Goal: Task Accomplishment & Management: Manage account settings

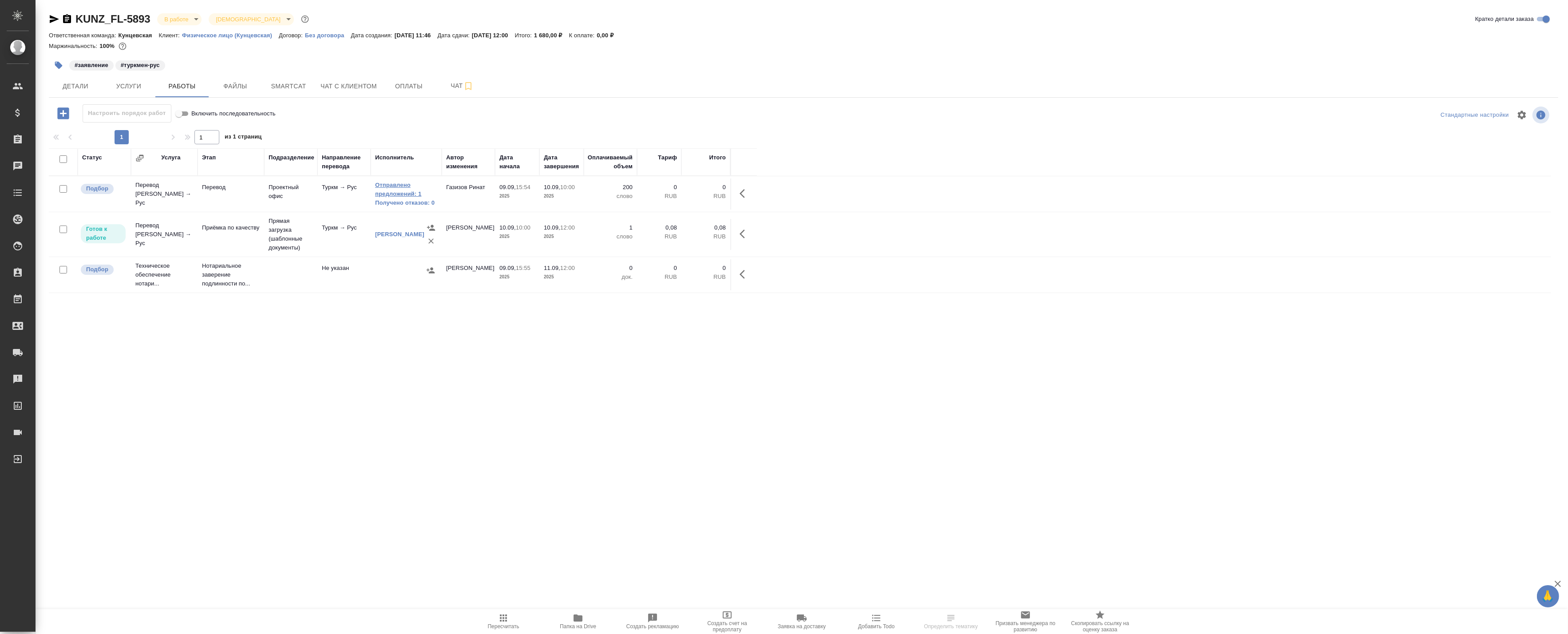
click at [387, 192] on link "Отправлено предложений: 1" at bounding box center [406, 189] width 62 height 18
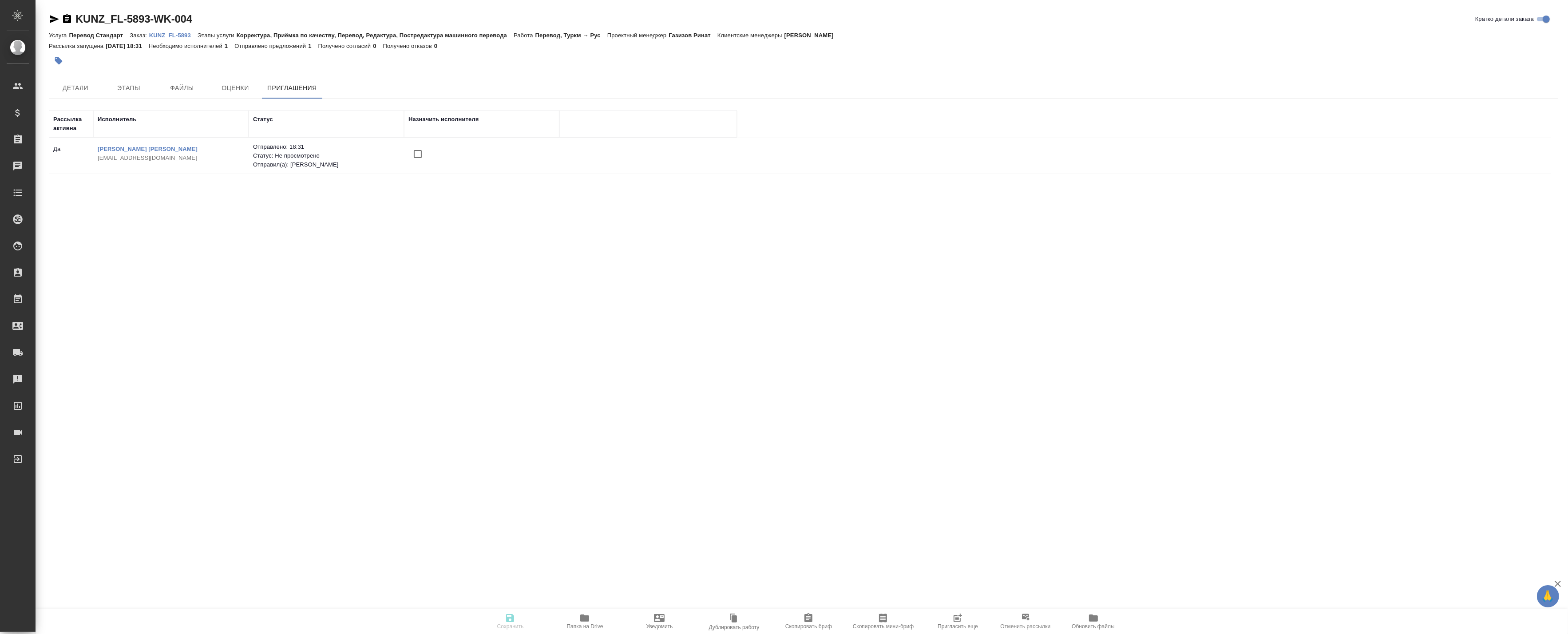
click at [968, 629] on span "Пригласить еще" at bounding box center [957, 627] width 40 height 6
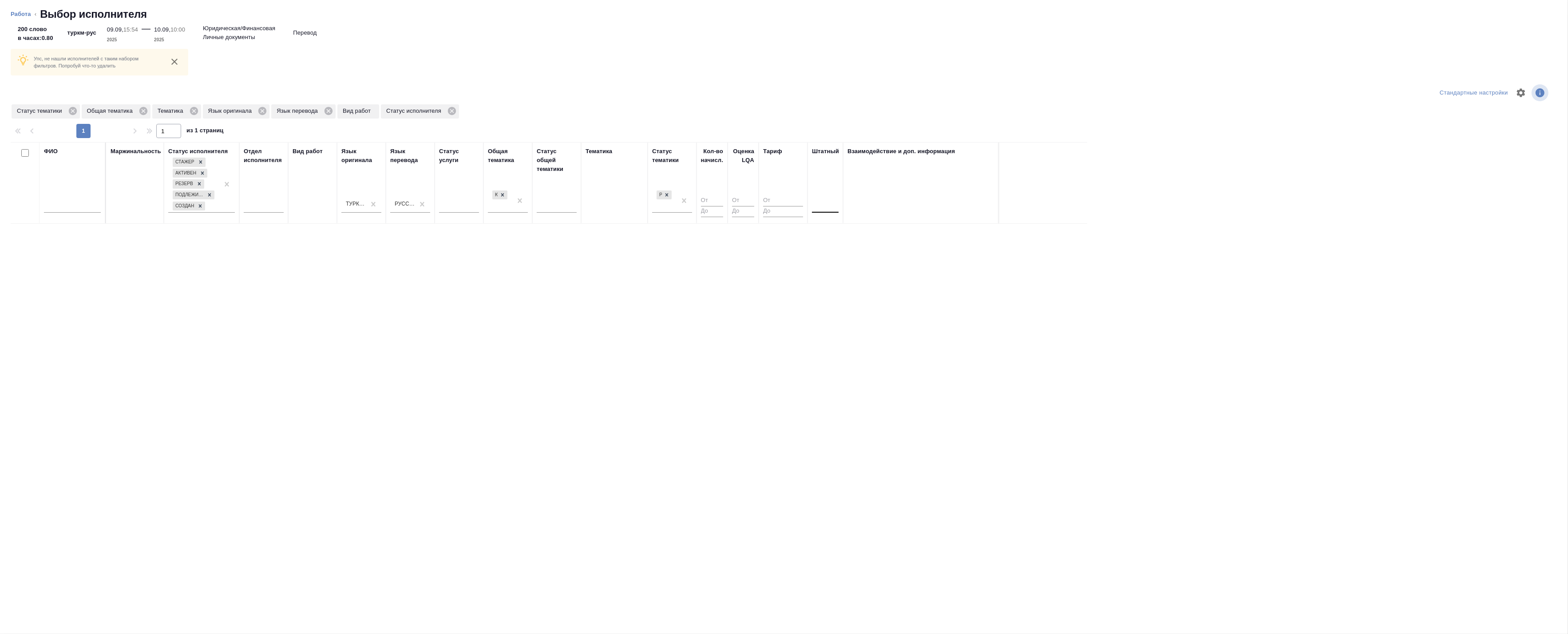
click at [826, 207] on div at bounding box center [825, 204] width 27 height 13
click at [828, 233] on div "Нет" at bounding box center [878, 232] width 133 height 16
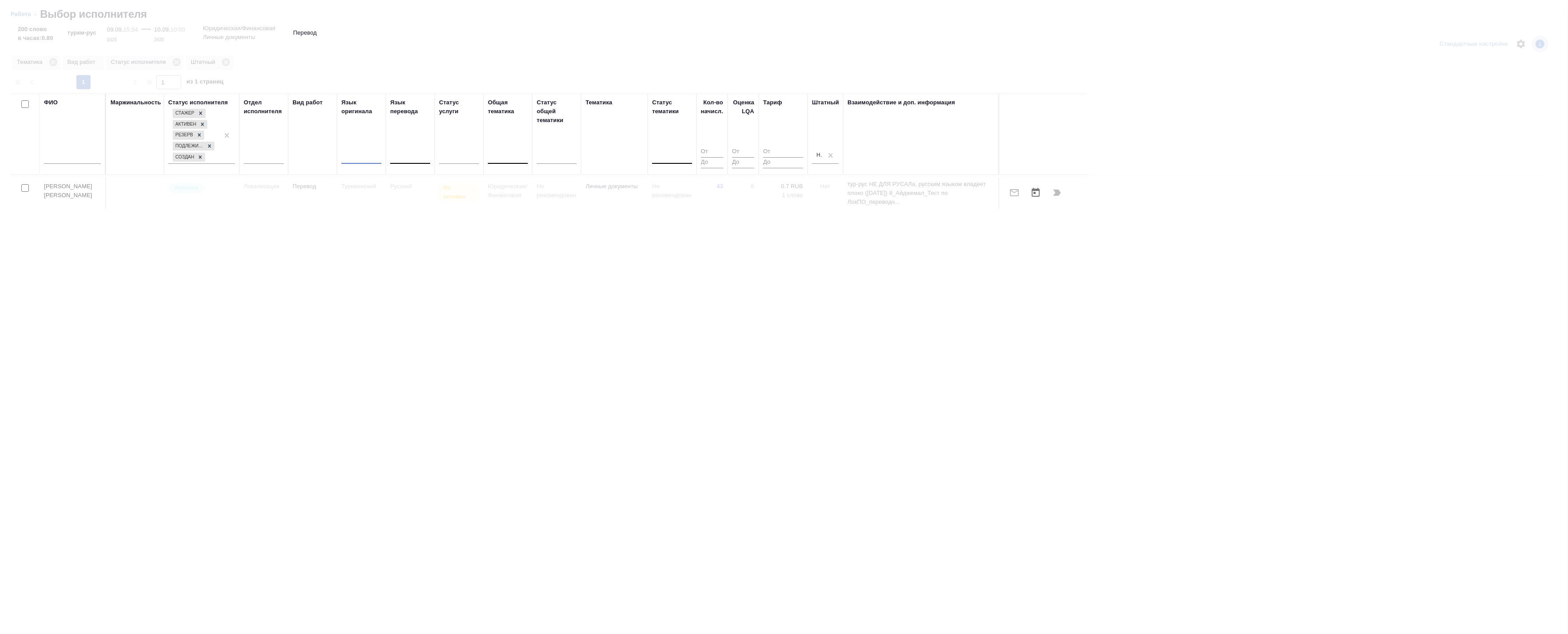
click at [360, 155] on div at bounding box center [362, 155] width 40 height 13
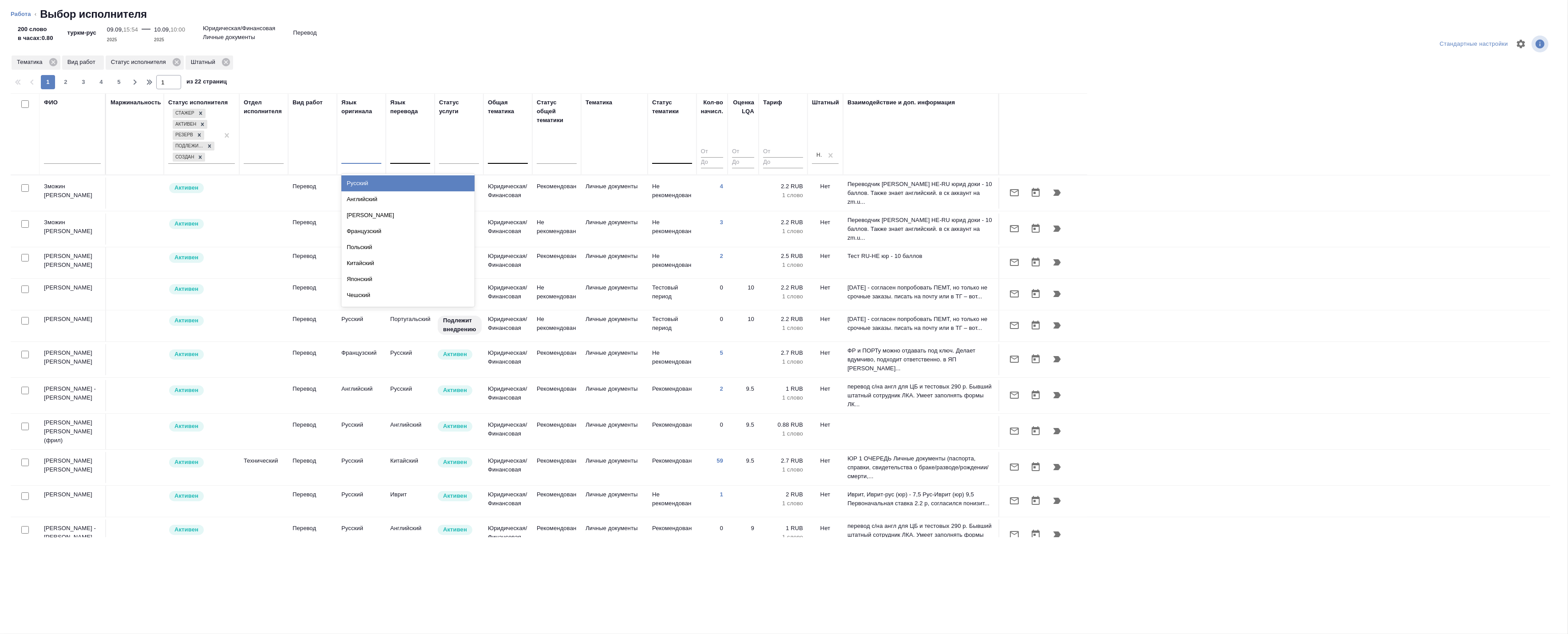
click at [365, 183] on div "Русский" at bounding box center [408, 183] width 133 height 16
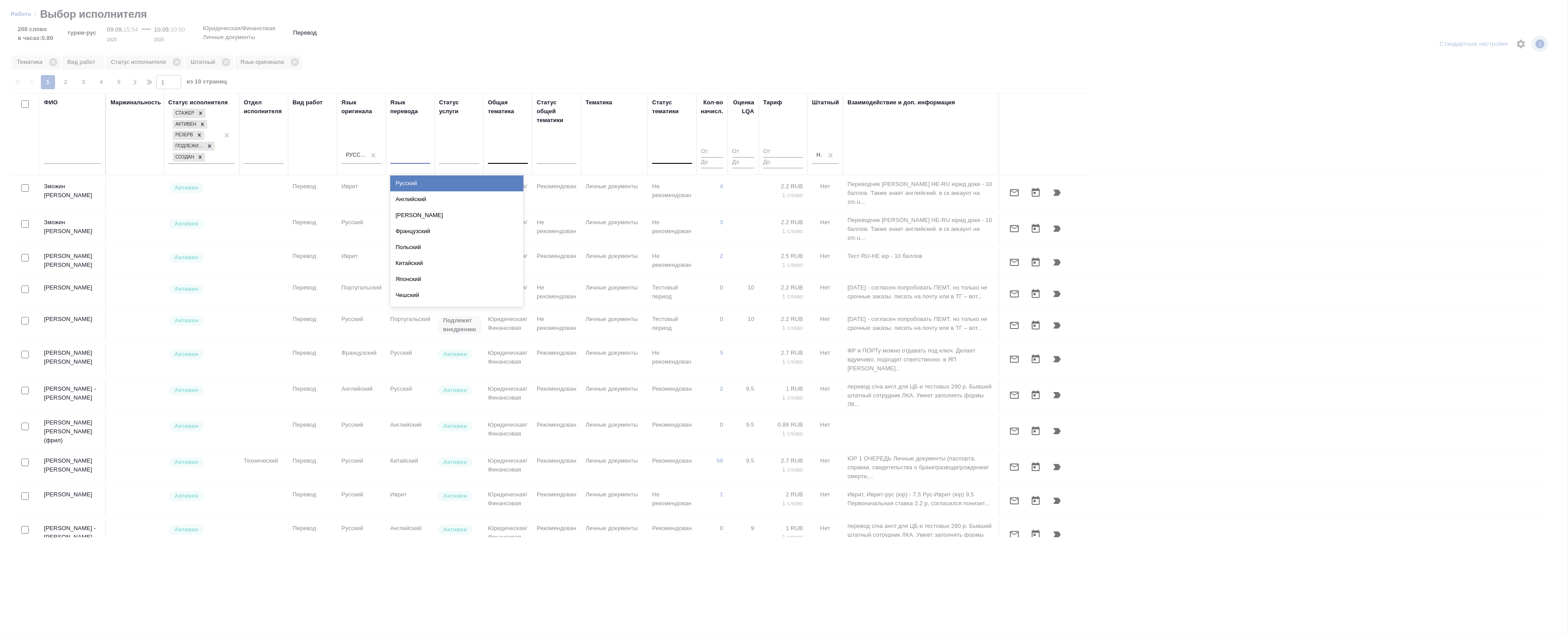
click at [401, 158] on div at bounding box center [410, 155] width 40 height 13
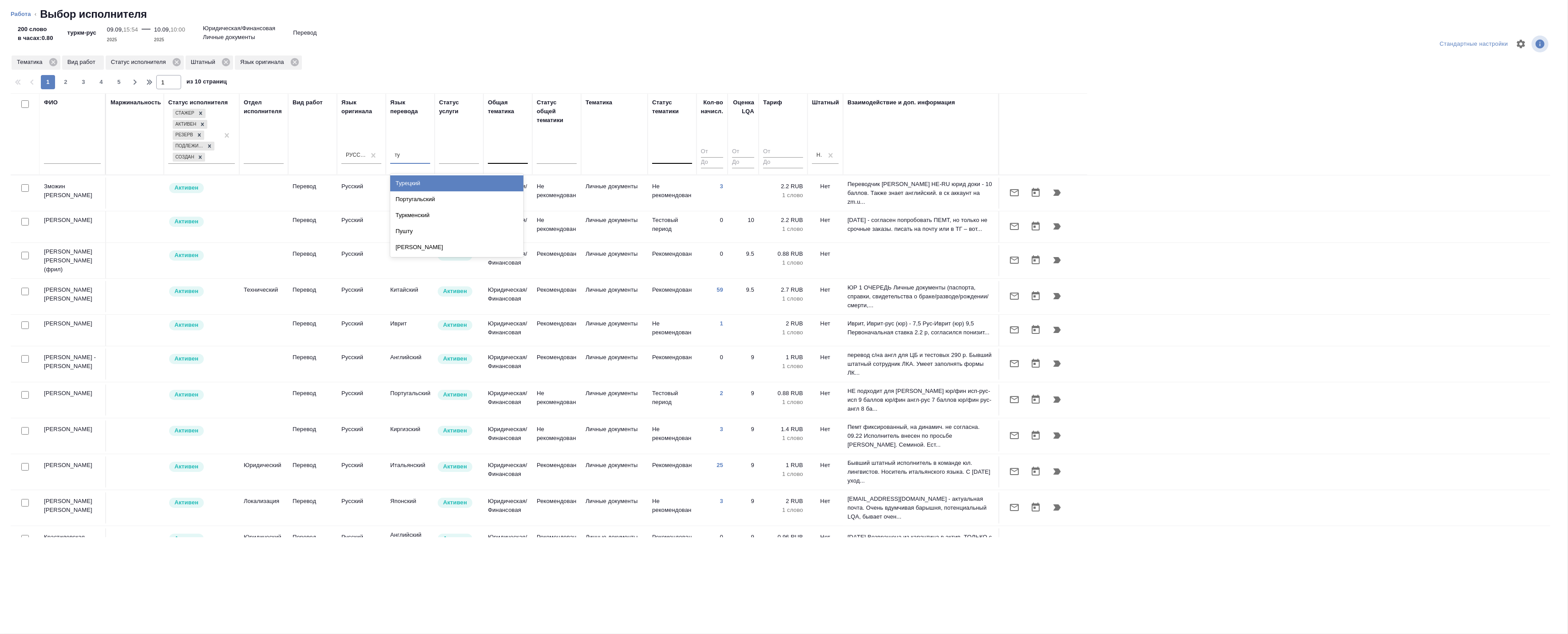
type input "тур"
click at [460, 195] on div "Туркменский" at bounding box center [457, 199] width 133 height 16
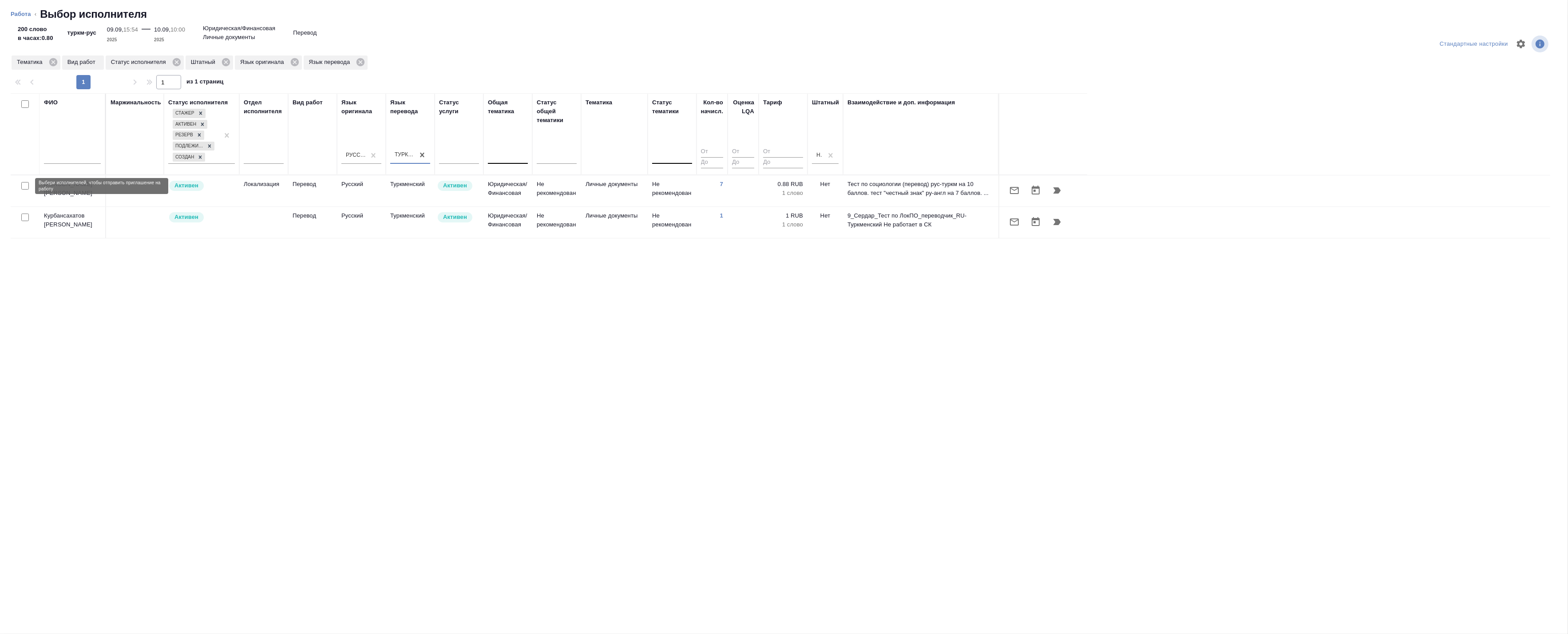
click at [27, 188] on input "checkbox" at bounding box center [25, 186] width 7 height 7
checkbox input "true"
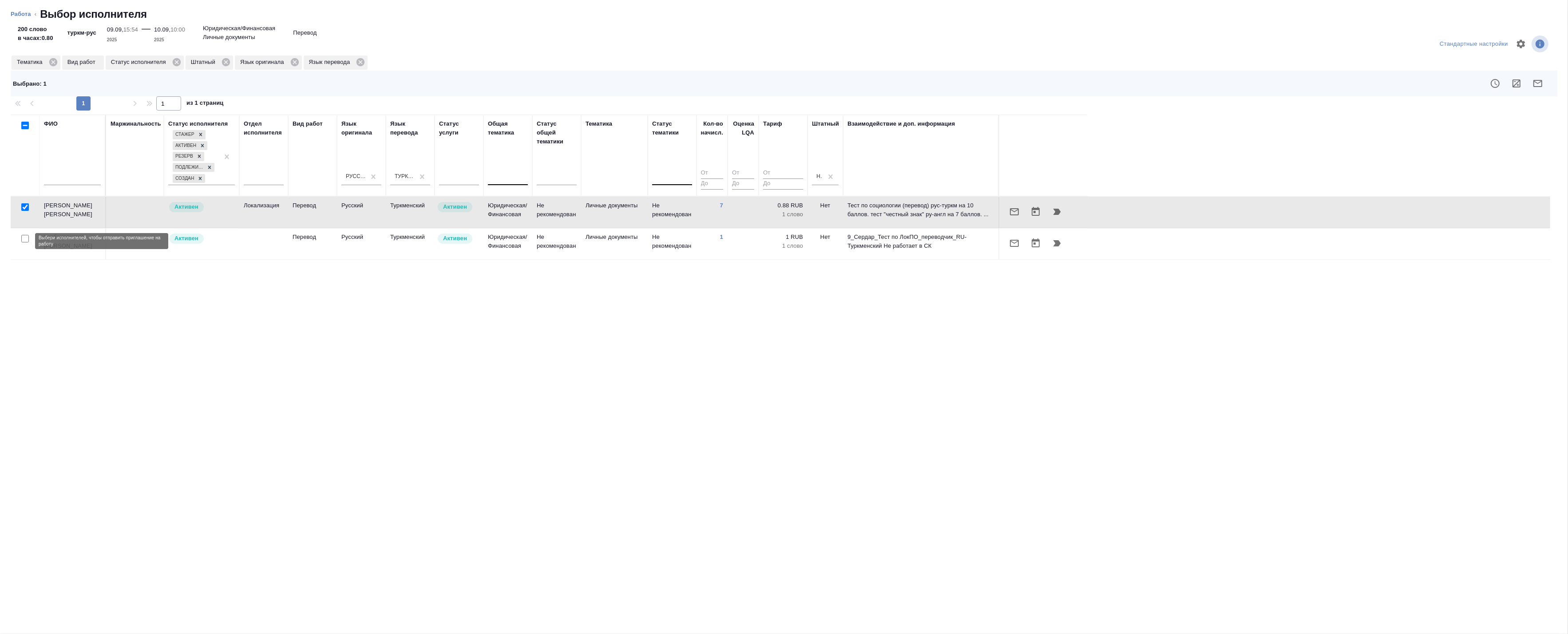
click at [24, 239] on input "checkbox" at bounding box center [25, 239] width 7 height 7
checkbox input "true"
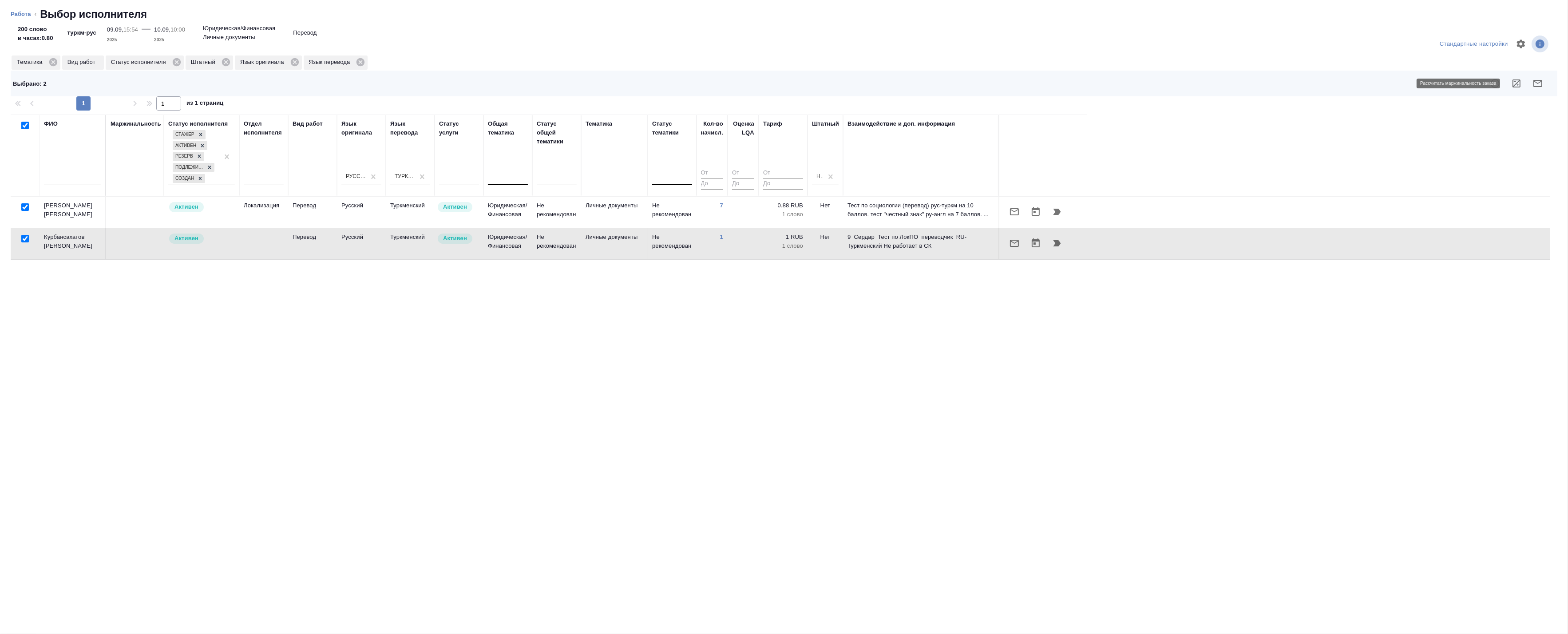
click at [1520, 82] on icon "button" at bounding box center [1516, 83] width 8 height 8
click at [1541, 83] on icon "button" at bounding box center [1538, 83] width 9 height 7
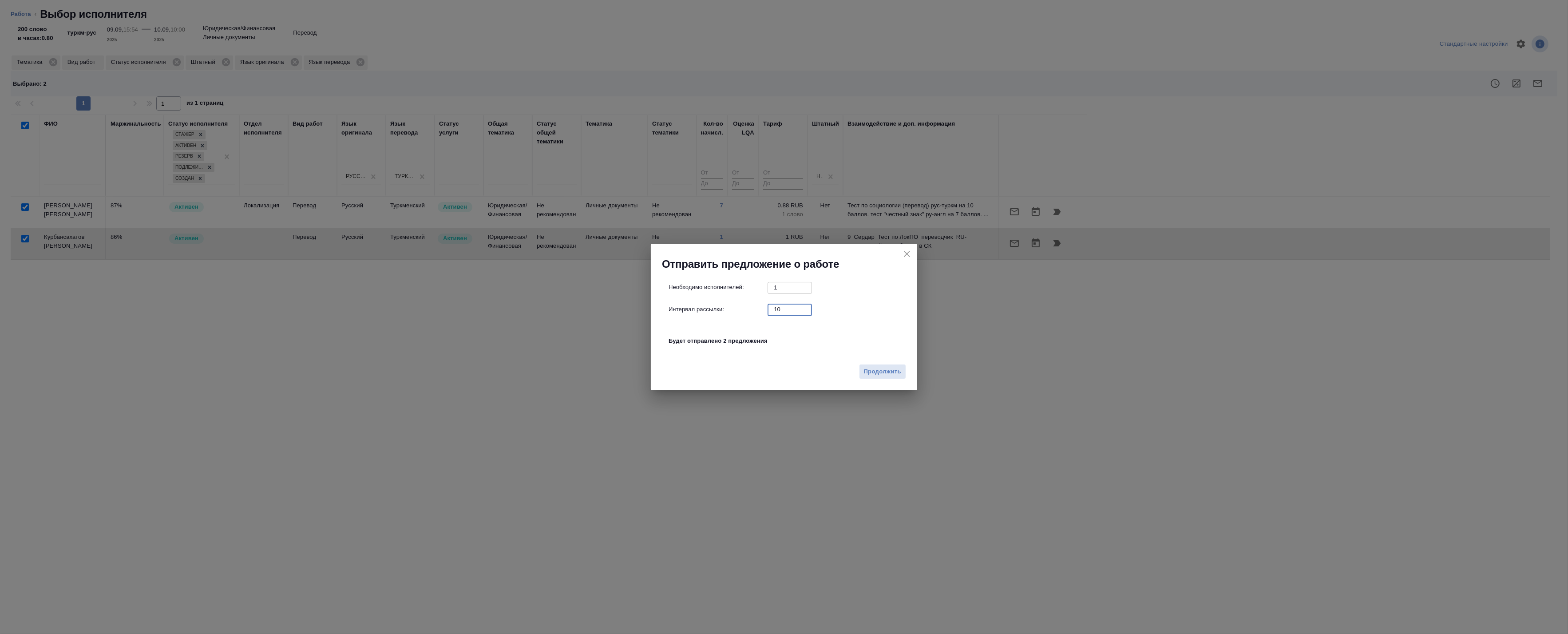
drag, startPoint x: 792, startPoint y: 312, endPoint x: 716, endPoint y: 309, distance: 76.1
click at [716, 309] on div "Интервал рассылки: 10 ​" at bounding box center [787, 309] width 238 height 11
type input "0"
click at [869, 367] on span "Продолжить" at bounding box center [882, 372] width 37 height 10
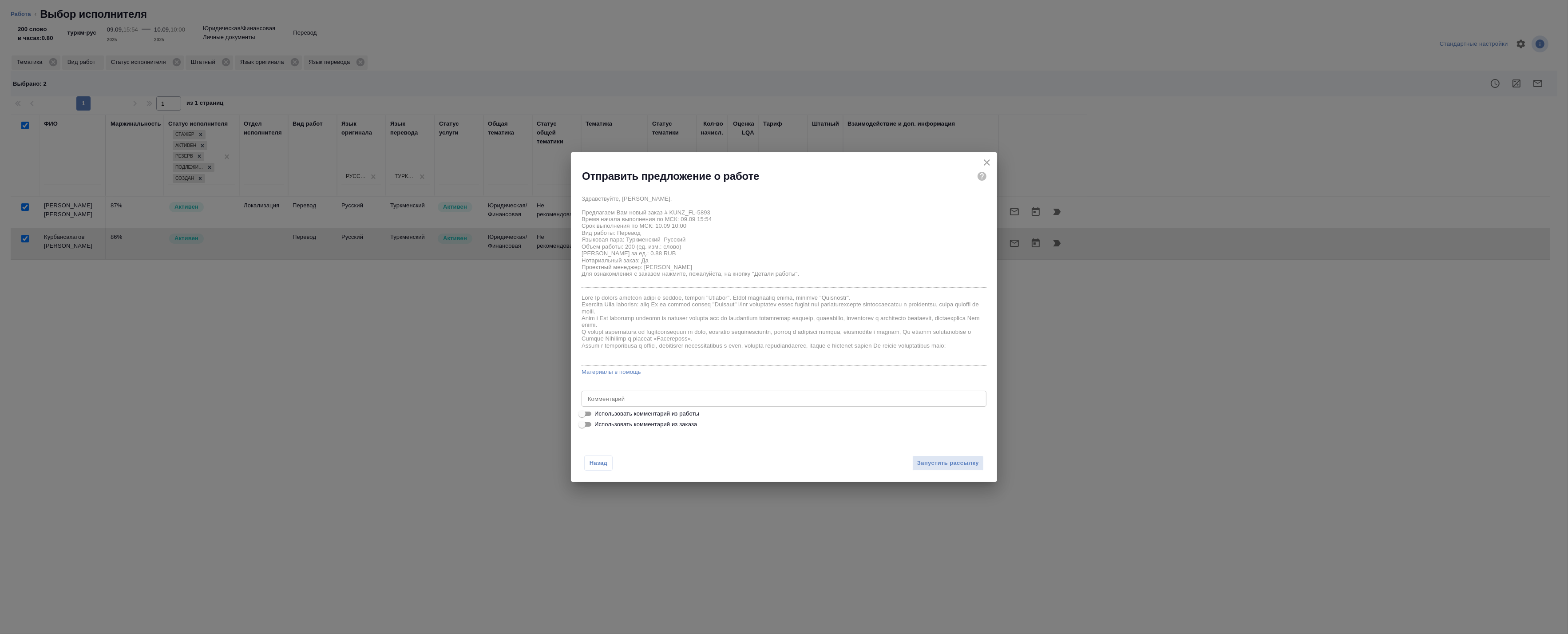
click at [623, 411] on span "Использовать комментарий из работы" at bounding box center [647, 414] width 105 height 9
click at [598, 411] on input "Использовать комментарий из работы" at bounding box center [582, 414] width 32 height 11
checkbox input "true"
type textarea "перевод с листа ссылка на оригинал:https://drive.awatera.com/s/LxY4b8bapwjgRLn"
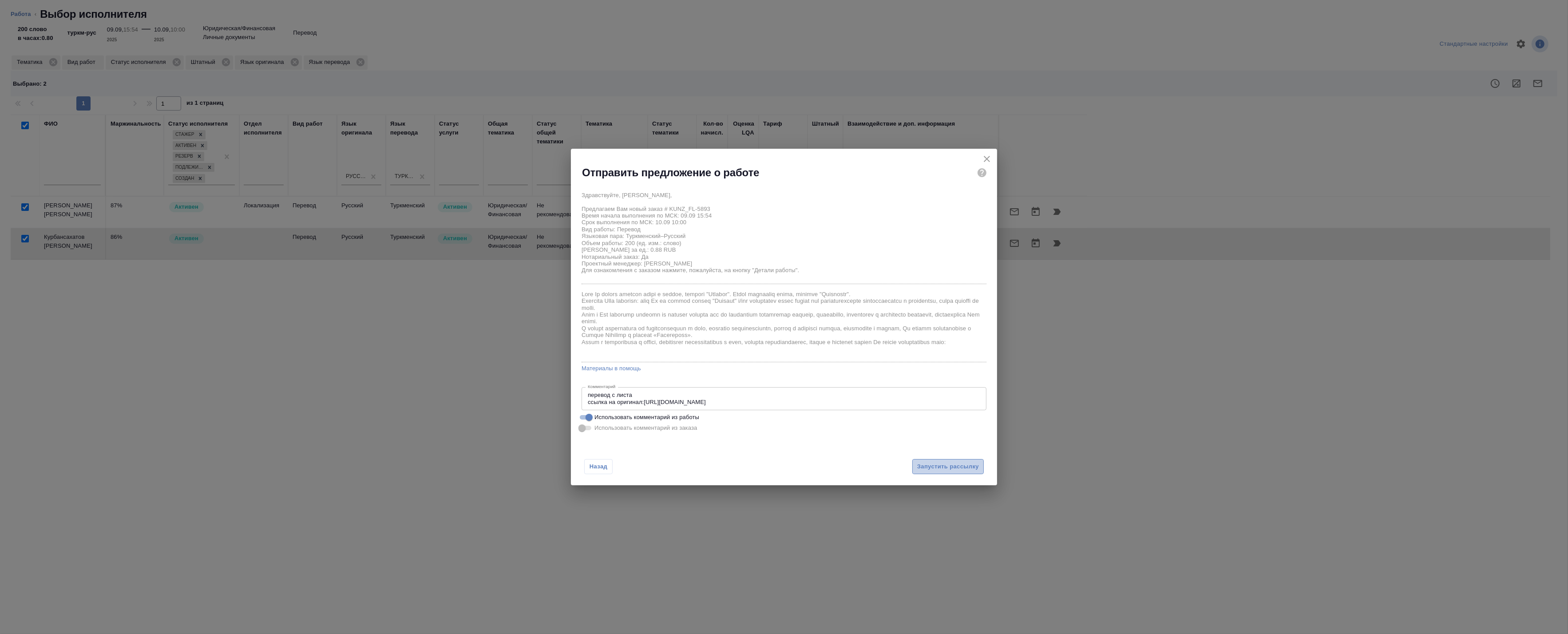
click at [959, 462] on span "Запустить рассылку" at bounding box center [948, 467] width 61 height 10
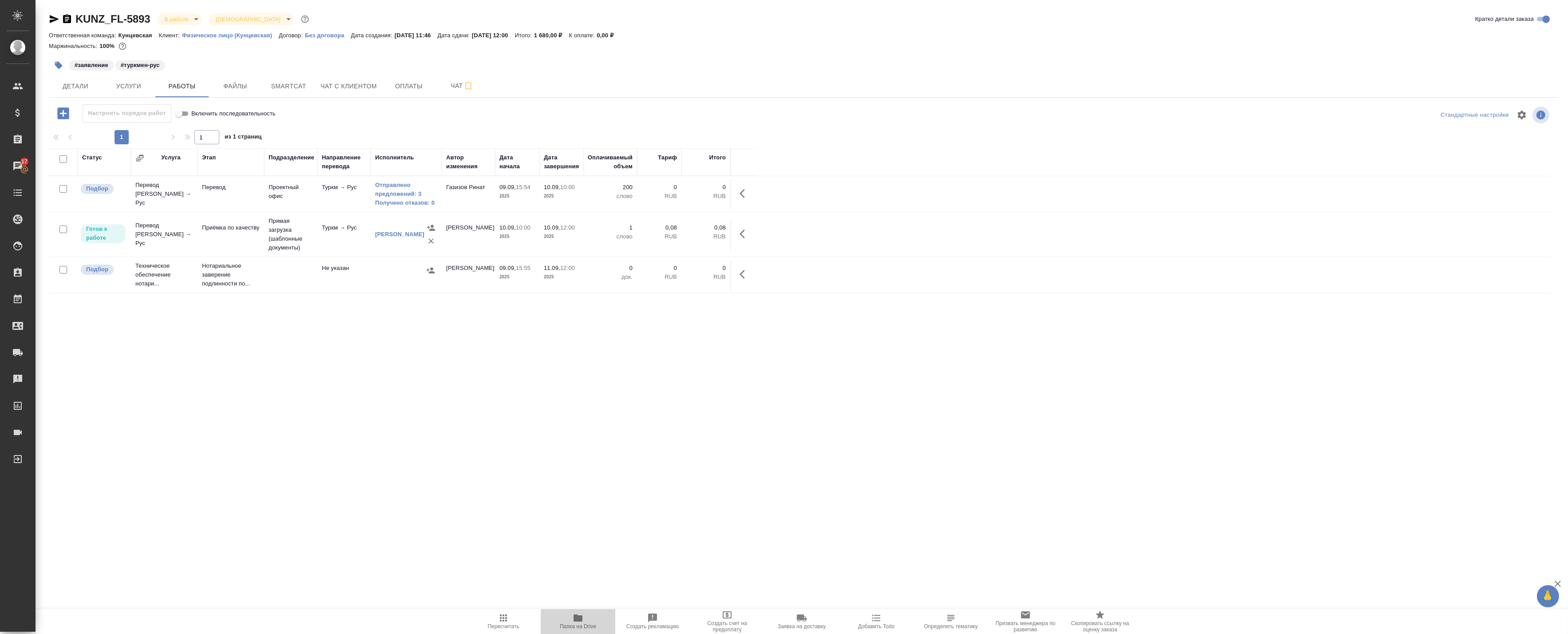
click at [576, 625] on span "Папка на Drive" at bounding box center [578, 627] width 37 height 6
click at [418, 447] on div "Статус Услуга Этап Подразделение Направление перевода Исполнитель Автор изменен…" at bounding box center [800, 348] width 1502 height 400
click at [744, 192] on icon "button" at bounding box center [745, 194] width 11 height 11
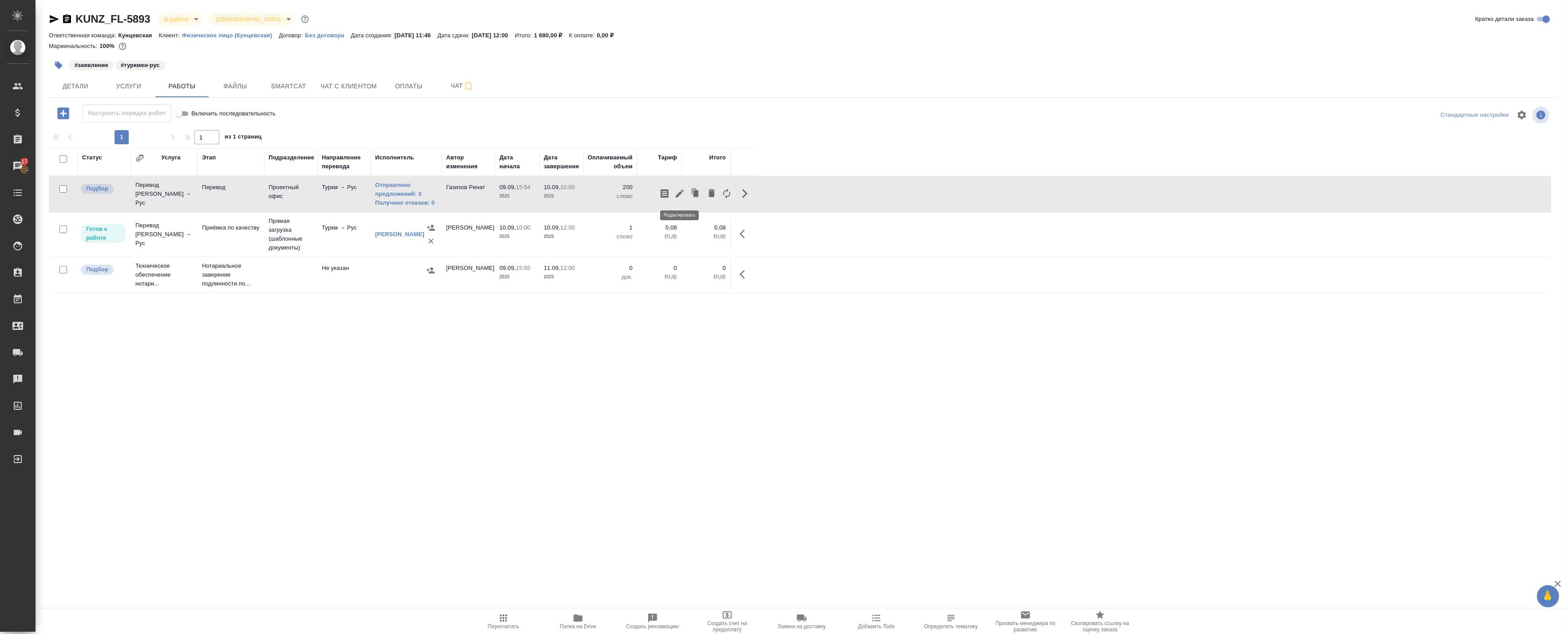
click at [680, 194] on icon "button" at bounding box center [679, 193] width 8 height 8
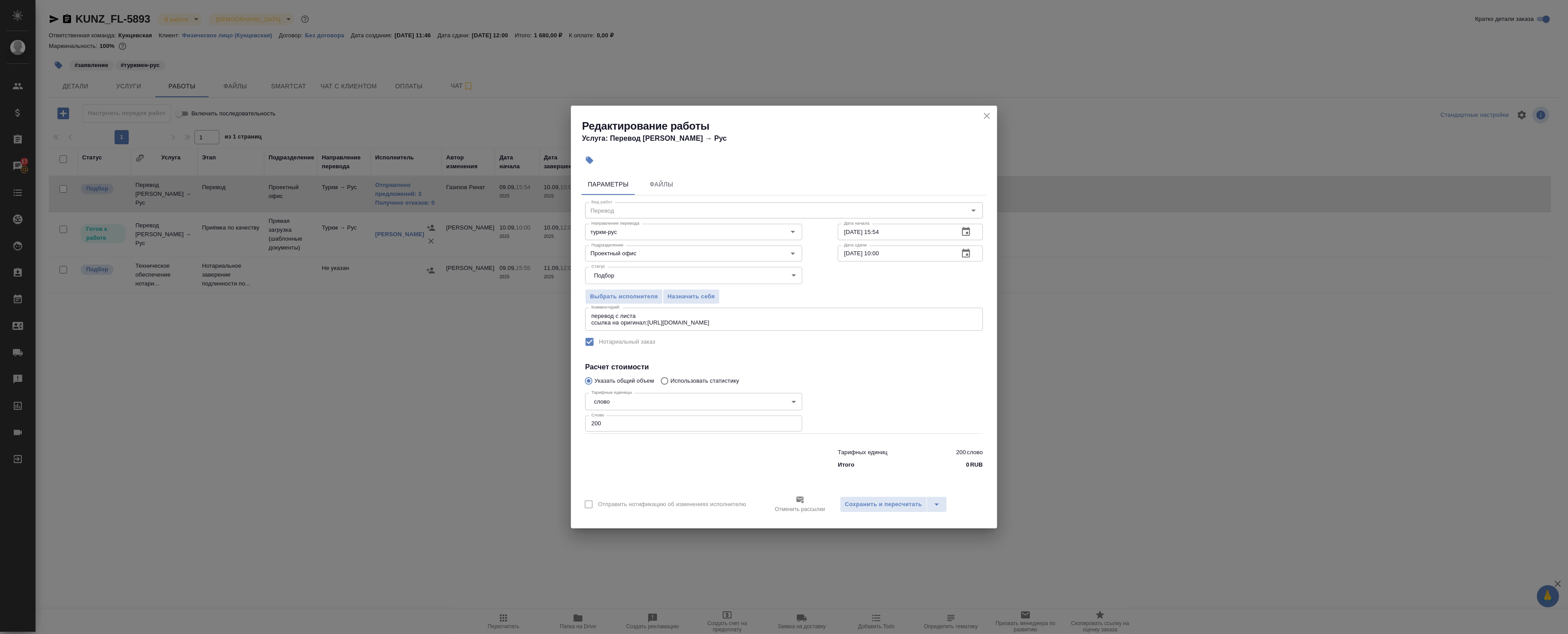
click at [987, 118] on icon "close" at bounding box center [987, 116] width 11 height 11
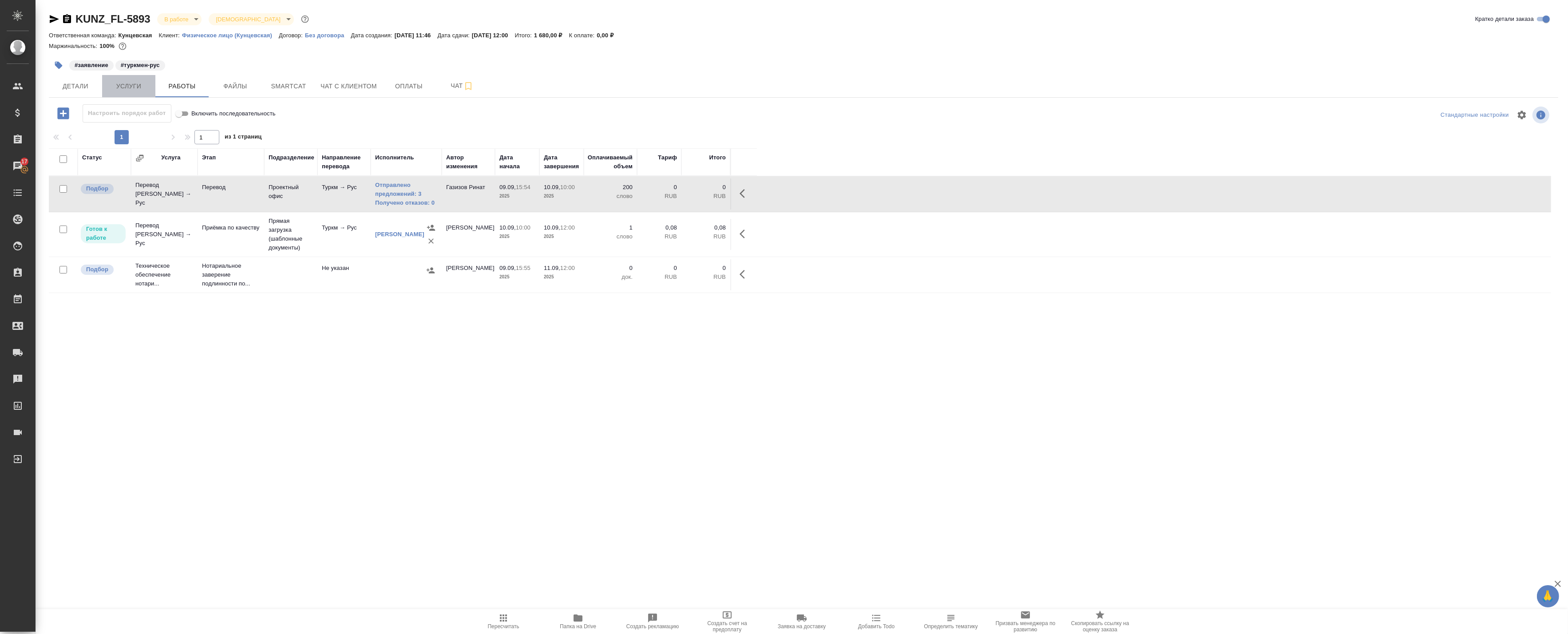
click at [130, 86] on span "Услуги" at bounding box center [128, 86] width 43 height 11
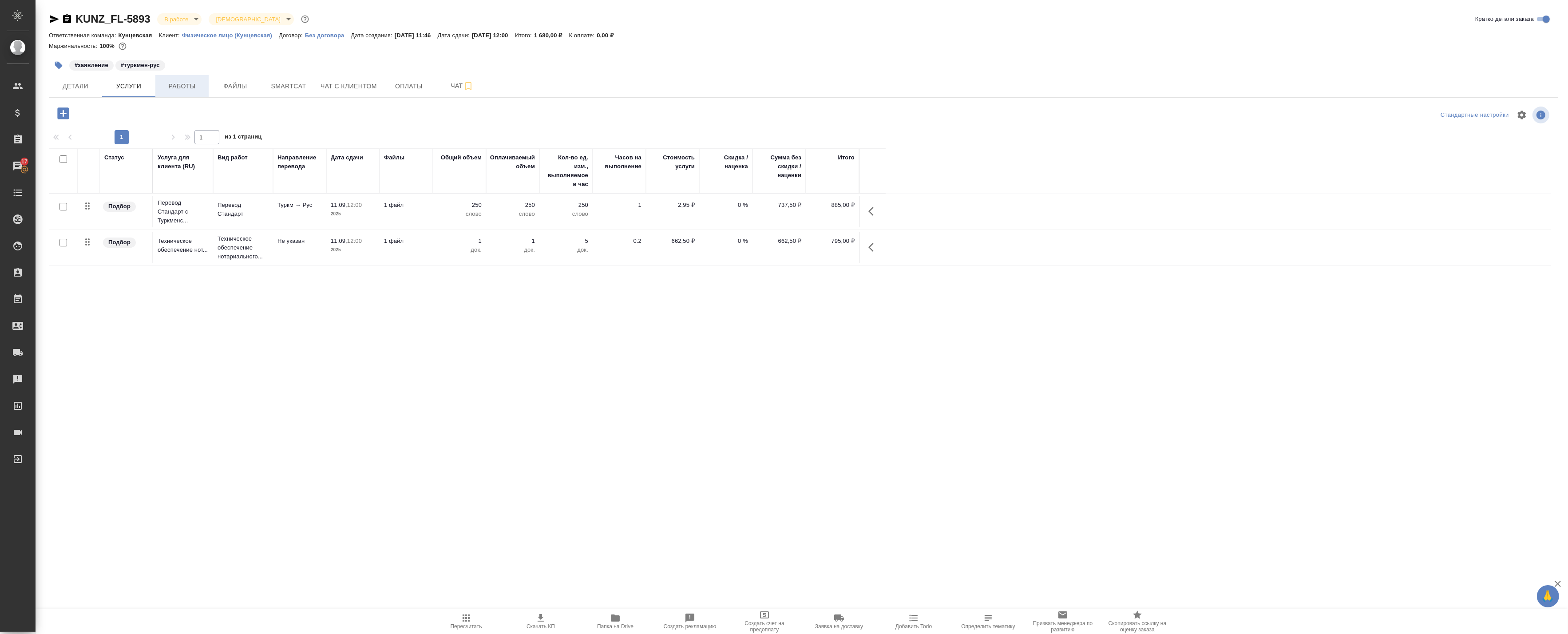
click at [184, 83] on span "Работы" at bounding box center [182, 86] width 43 height 11
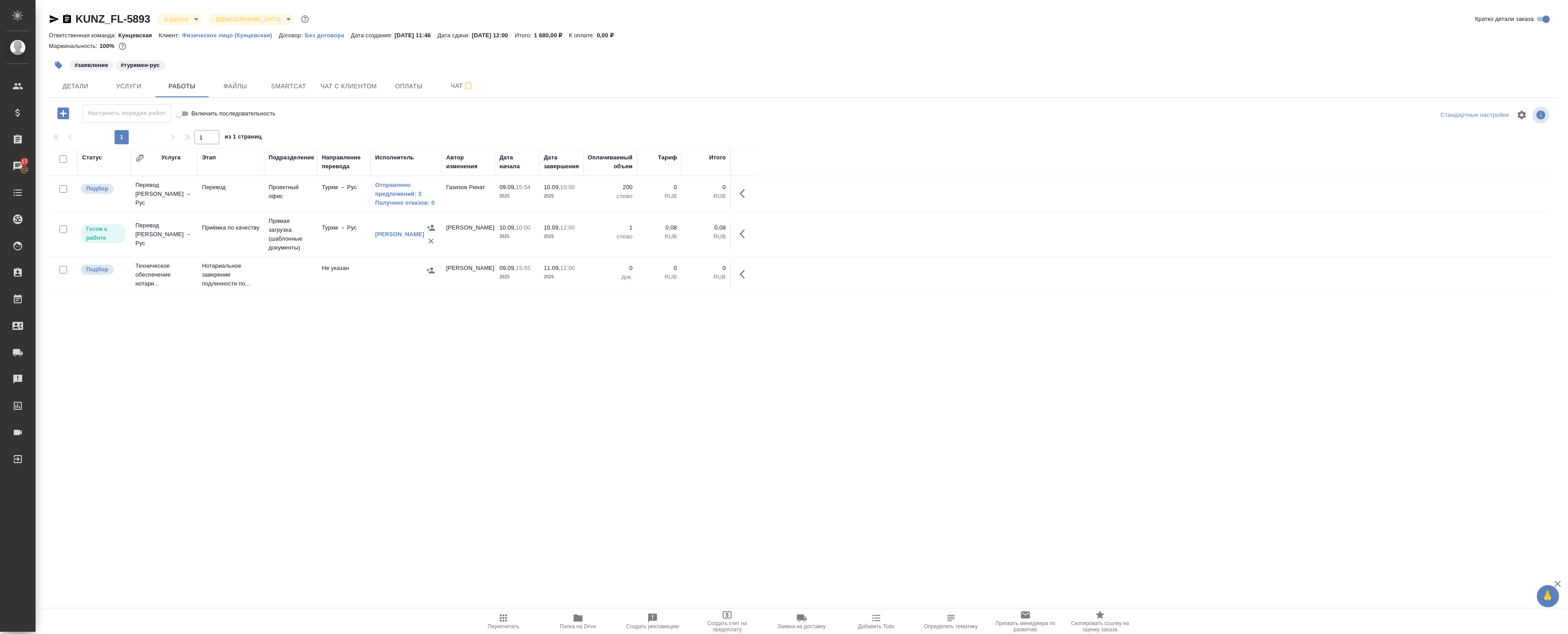
click at [743, 192] on icon "button" at bounding box center [745, 194] width 11 height 11
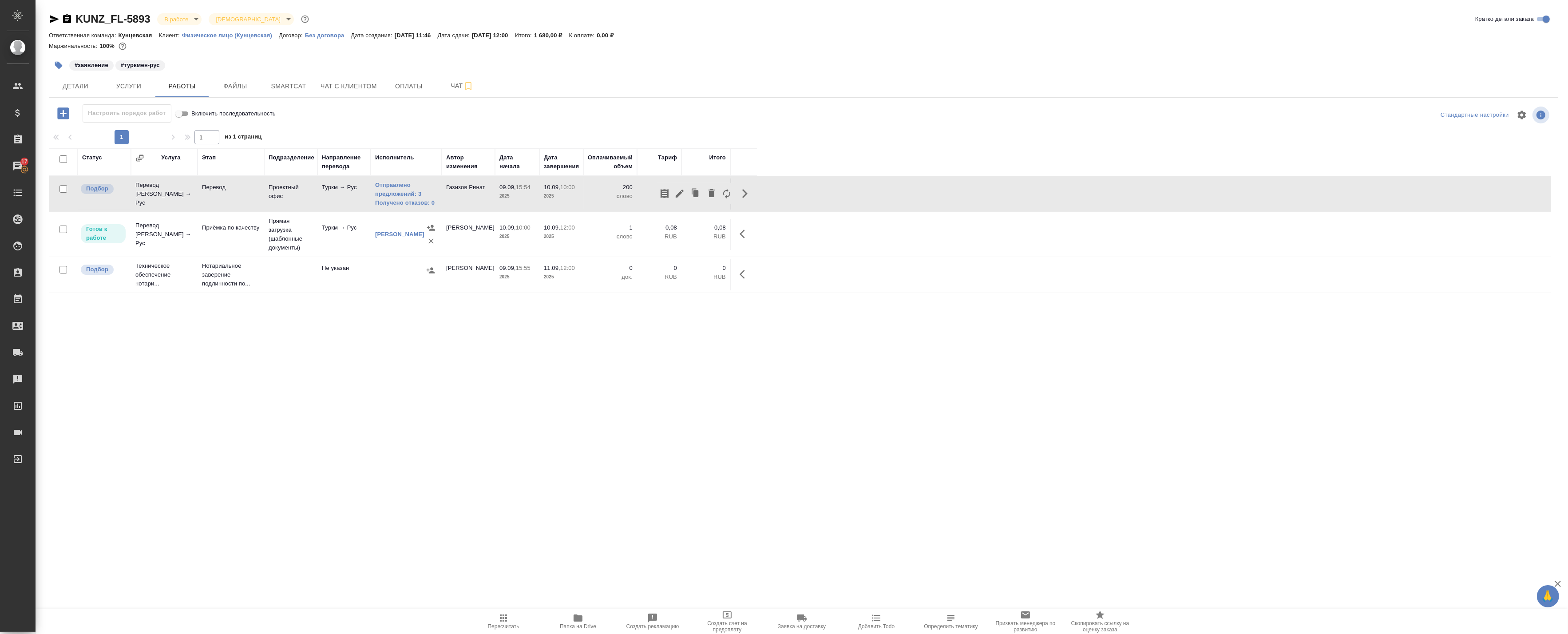
click at [676, 193] on icon "button" at bounding box center [680, 194] width 11 height 11
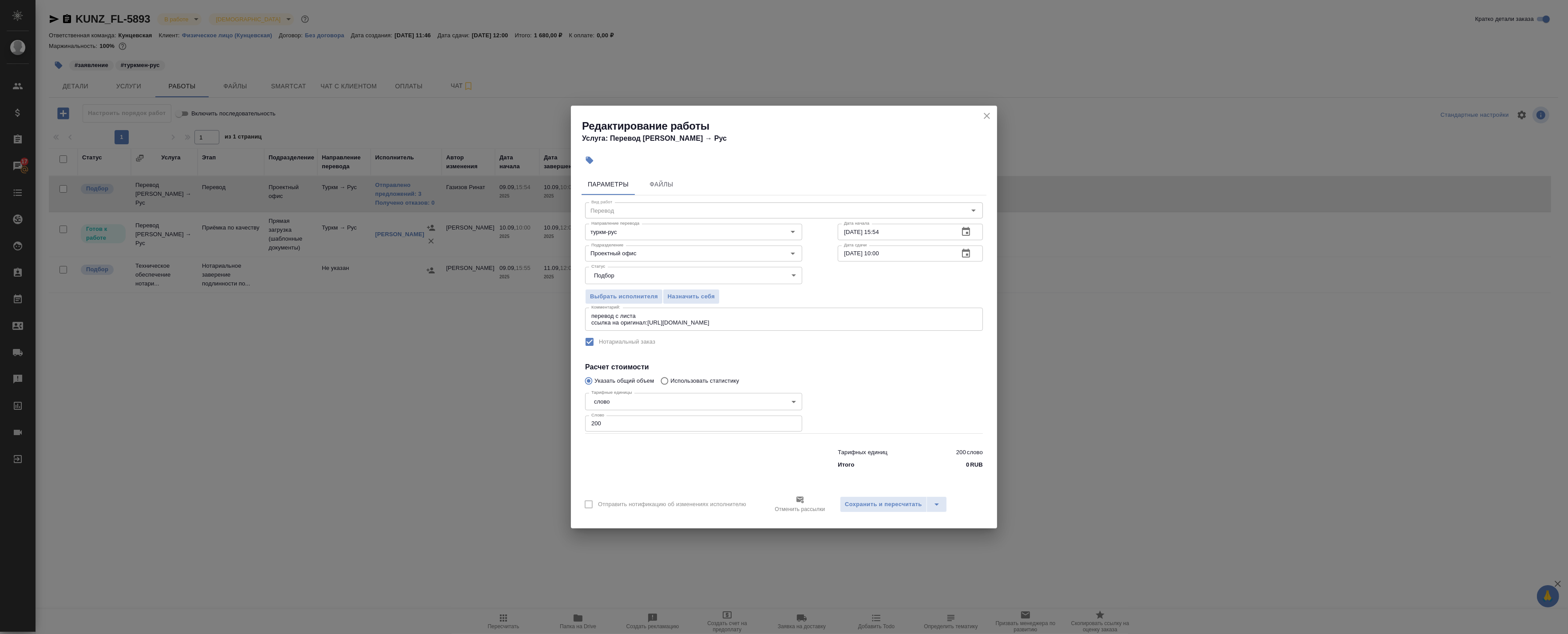
click at [968, 255] on icon "button" at bounding box center [966, 254] width 11 height 11
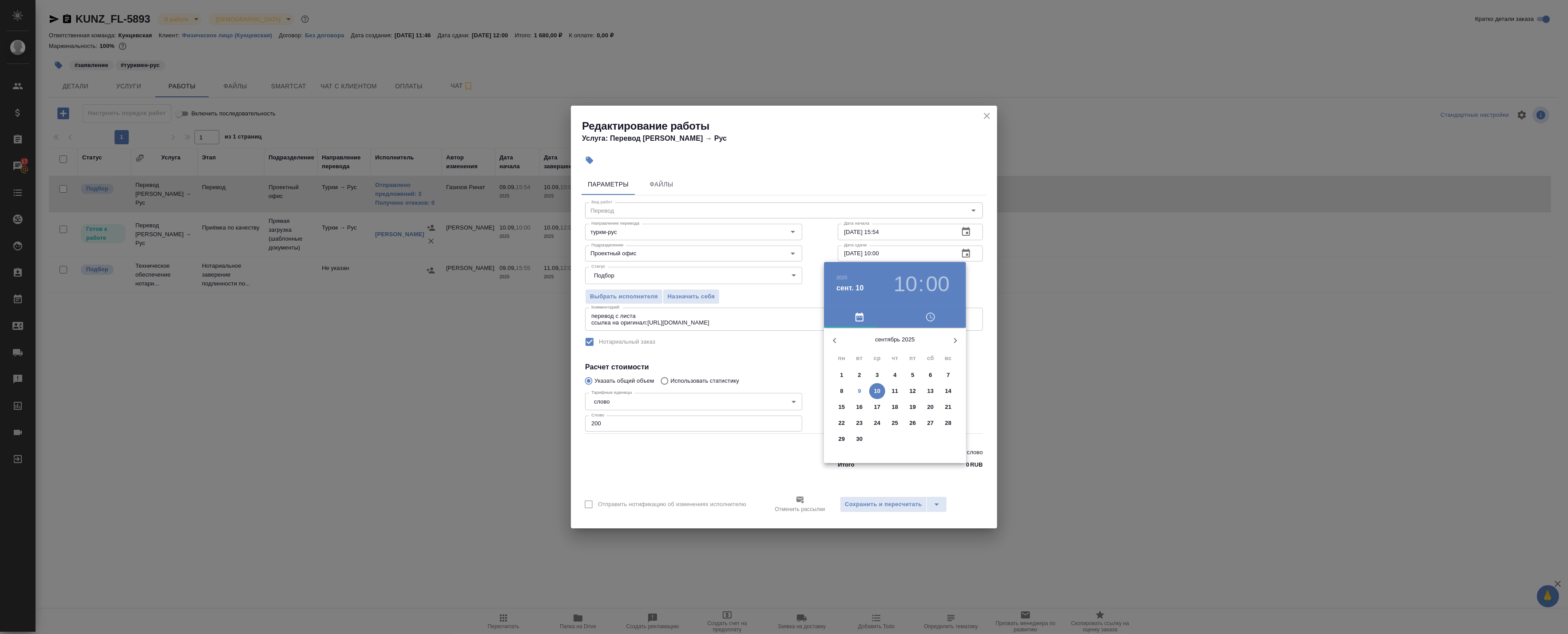
click at [906, 284] on h3 "10" at bounding box center [905, 284] width 24 height 25
drag, startPoint x: 983, startPoint y: 114, endPoint x: 950, endPoint y: 192, distance: 84.7
click at [953, 189] on div at bounding box center [784, 317] width 1568 height 634
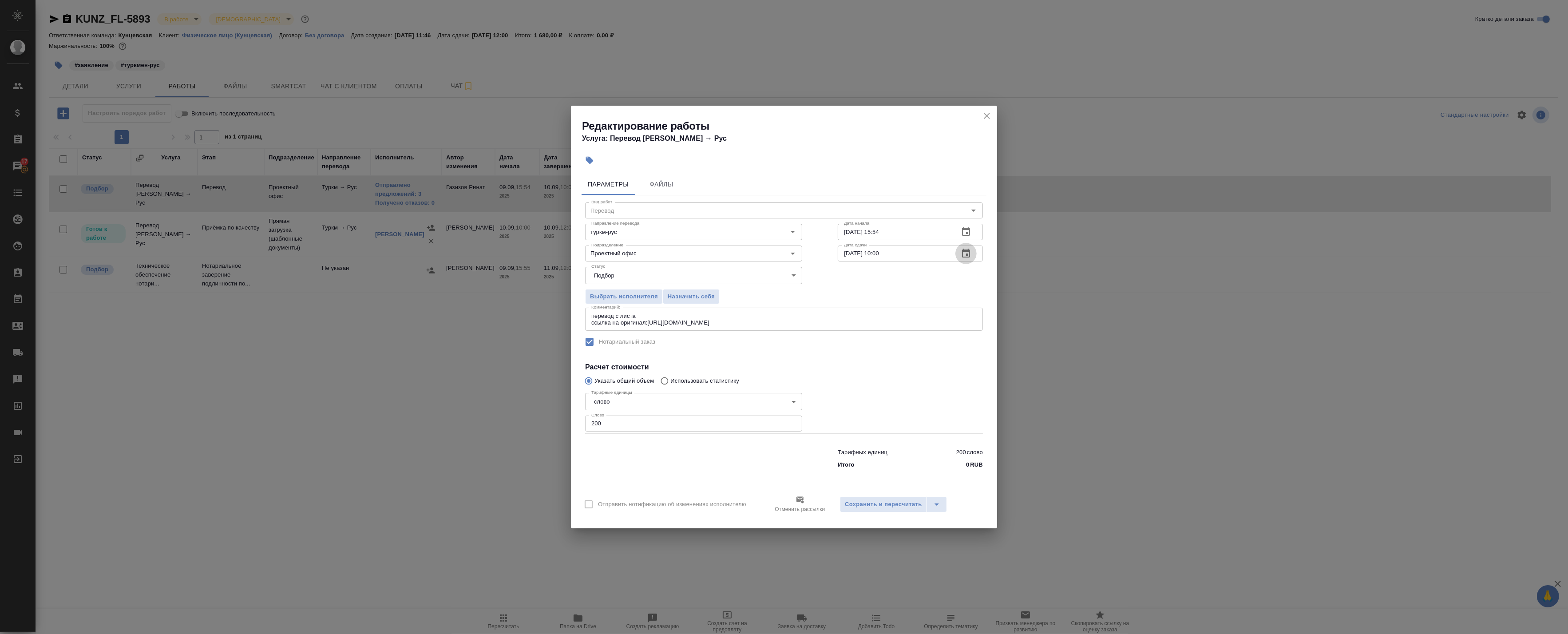
click at [967, 253] on icon "button" at bounding box center [966, 254] width 11 height 11
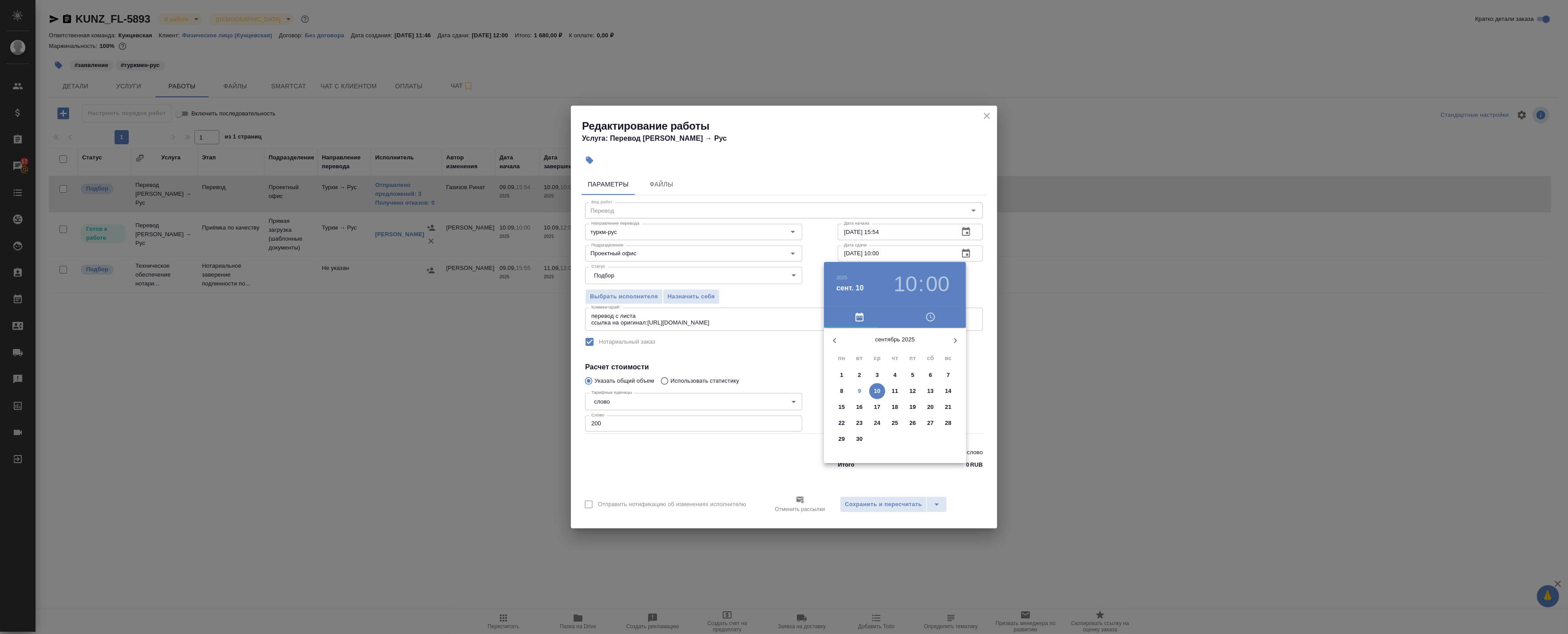
drag, startPoint x: 900, startPoint y: 186, endPoint x: 813, endPoint y: 279, distance: 127.3
click at [900, 188] on div at bounding box center [784, 317] width 1568 height 634
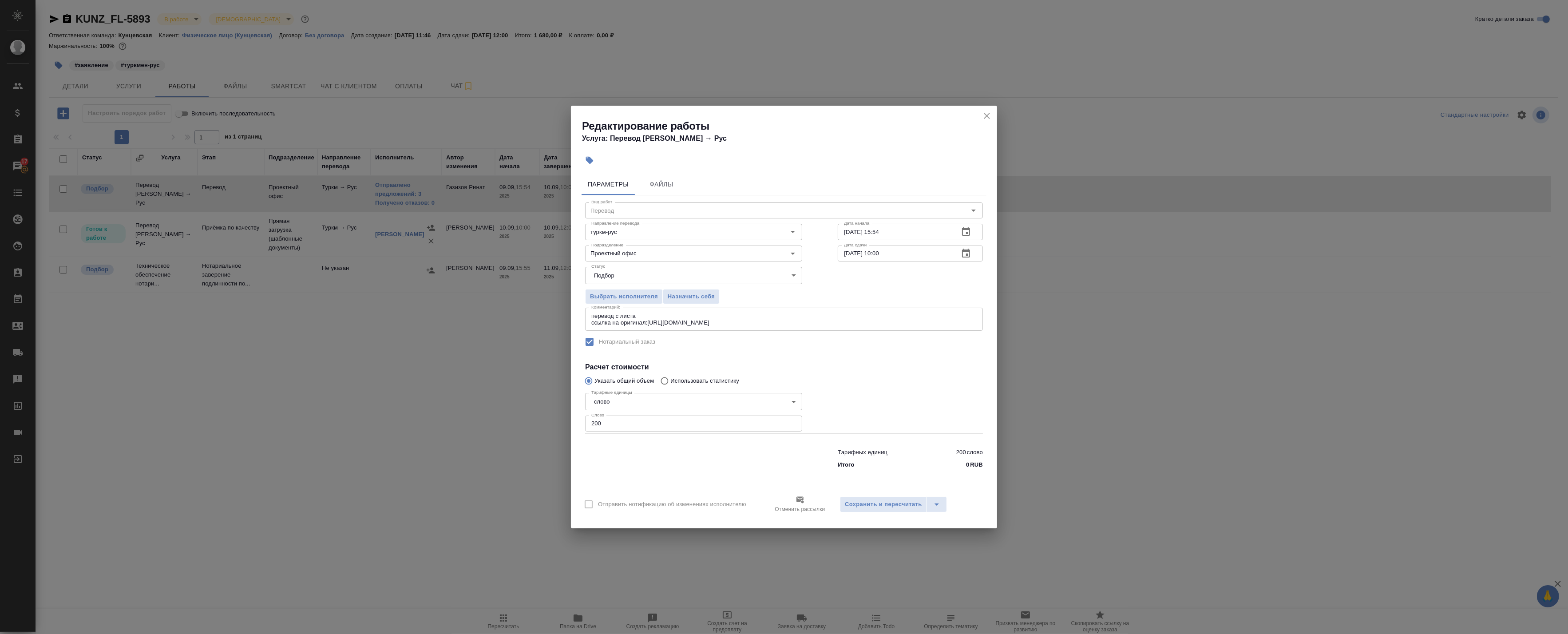
click at [968, 252] on icon "button" at bounding box center [966, 254] width 11 height 11
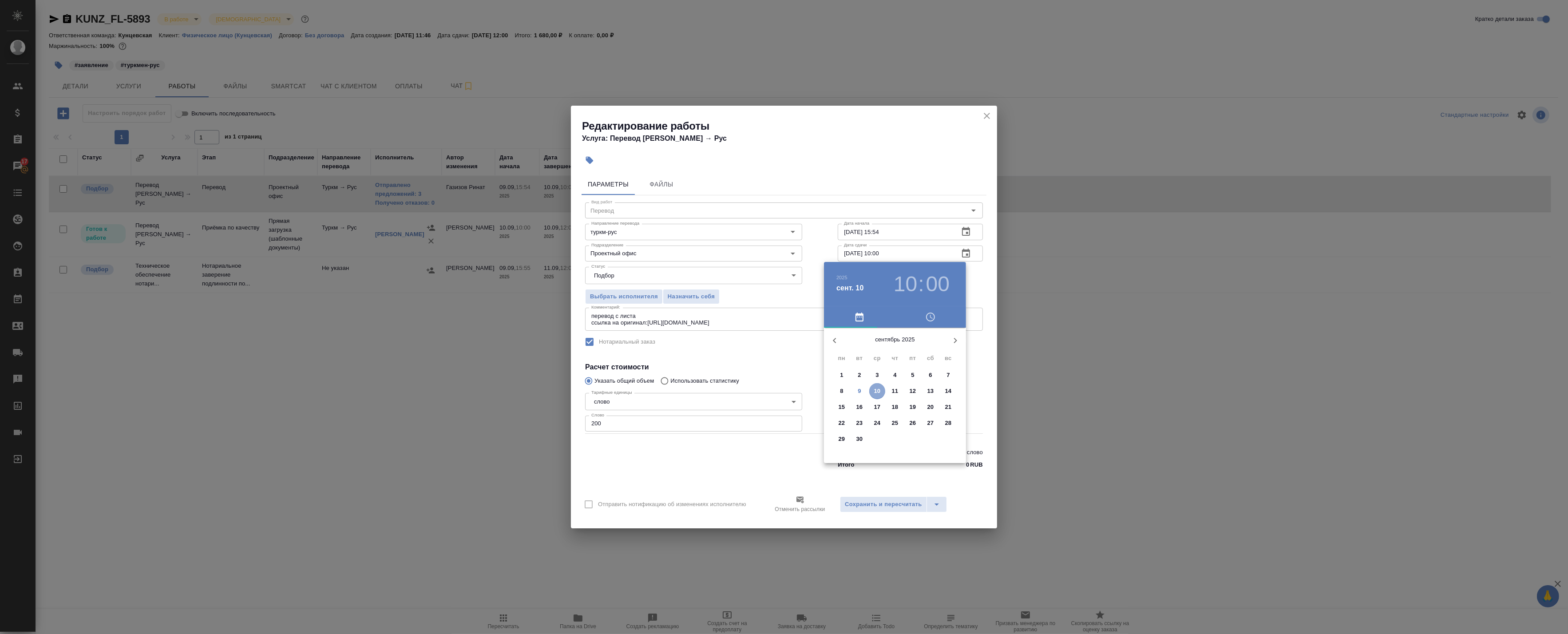
click at [873, 390] on span "10" at bounding box center [877, 391] width 16 height 9
click at [973, 284] on div at bounding box center [784, 317] width 1568 height 634
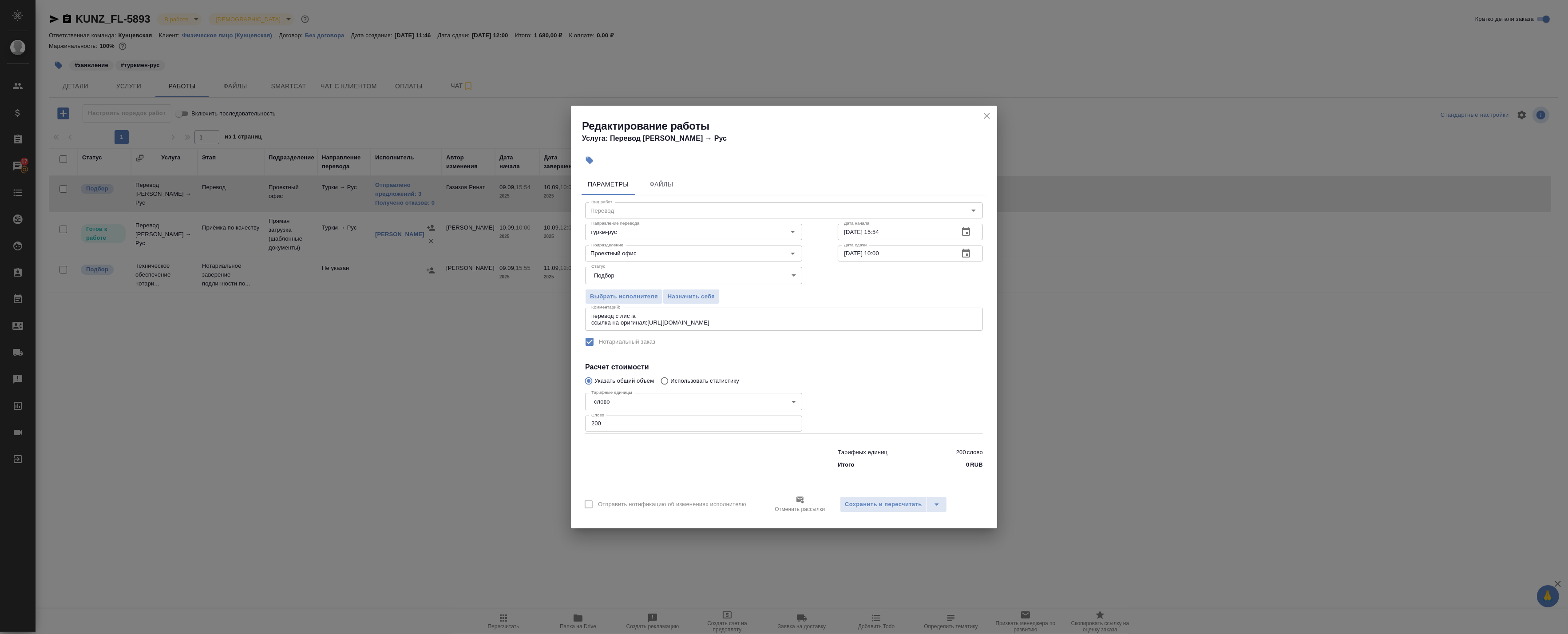
click at [991, 109] on div "Редактирование работы Услуга: Перевод Стандарт Туркм → Рус" at bounding box center [784, 129] width 426 height 45
click at [991, 113] on icon "close" at bounding box center [987, 116] width 11 height 11
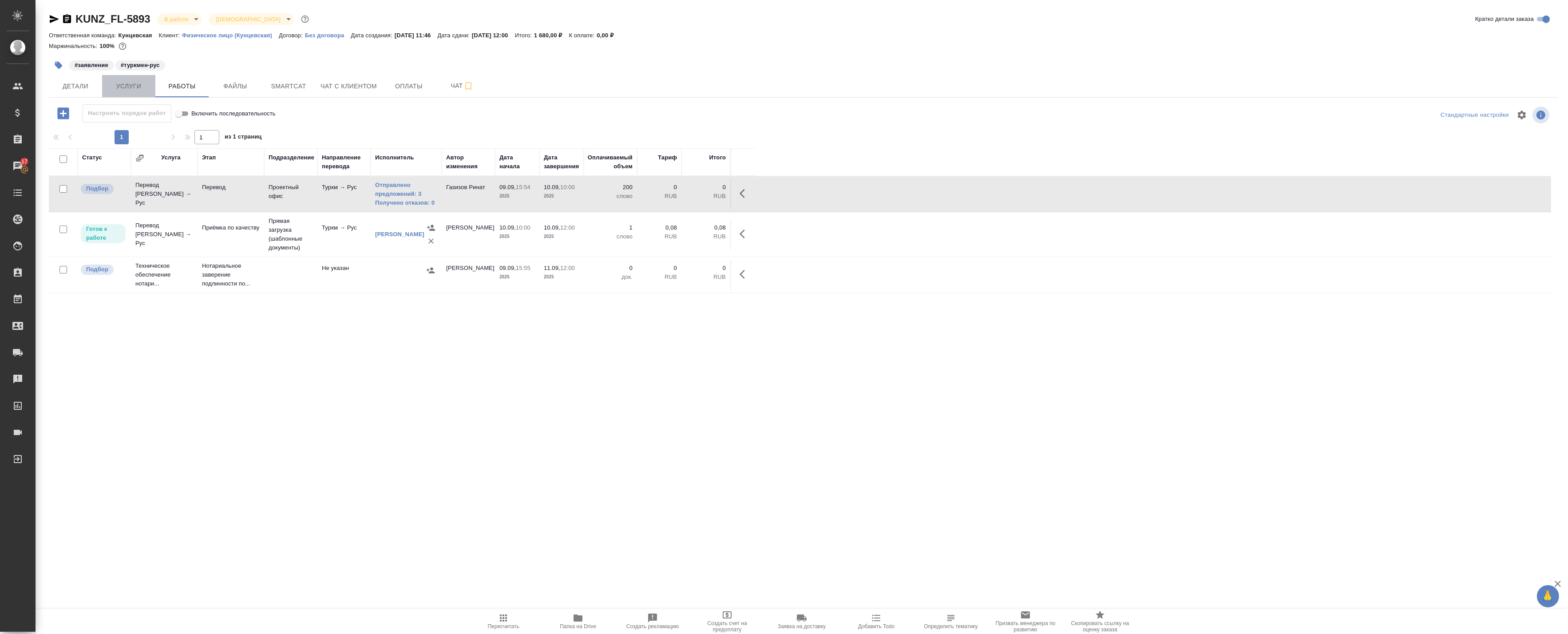
click at [125, 89] on span "Услуги" at bounding box center [128, 86] width 43 height 11
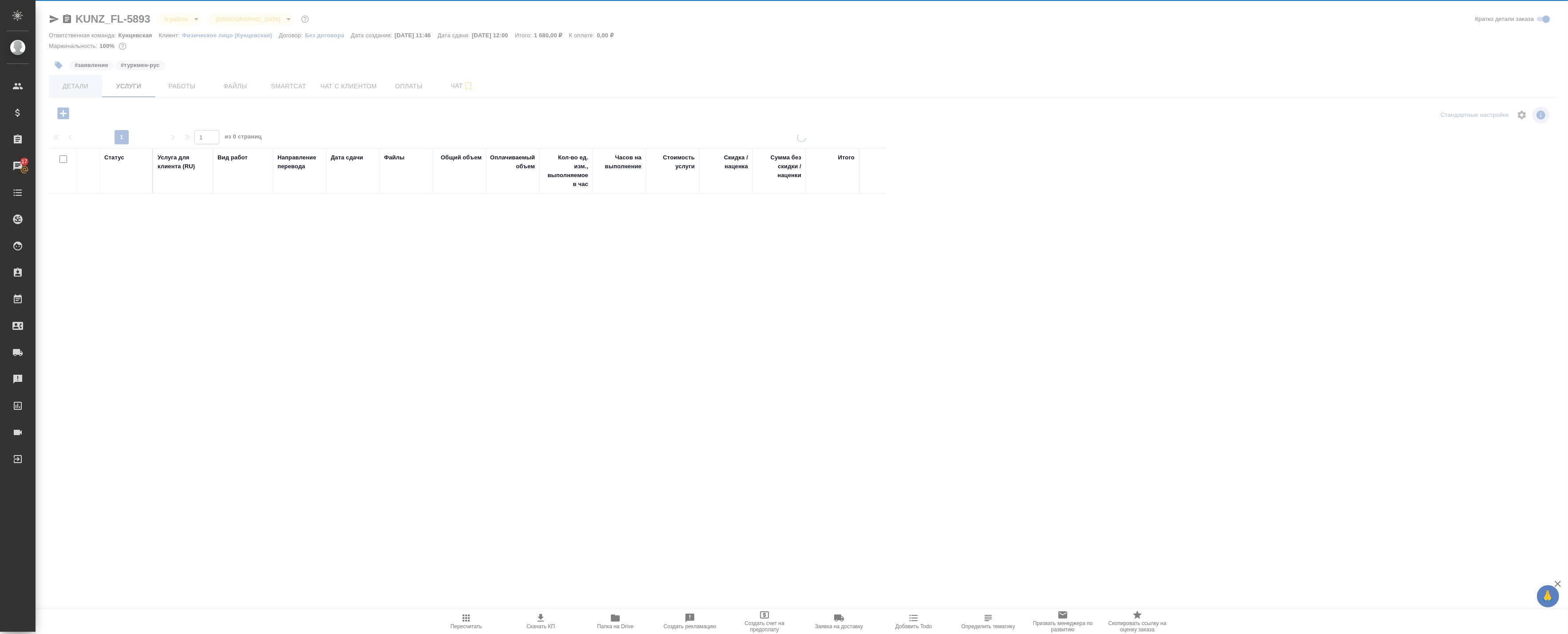
click at [74, 90] on div at bounding box center [802, 285] width 1533 height 571
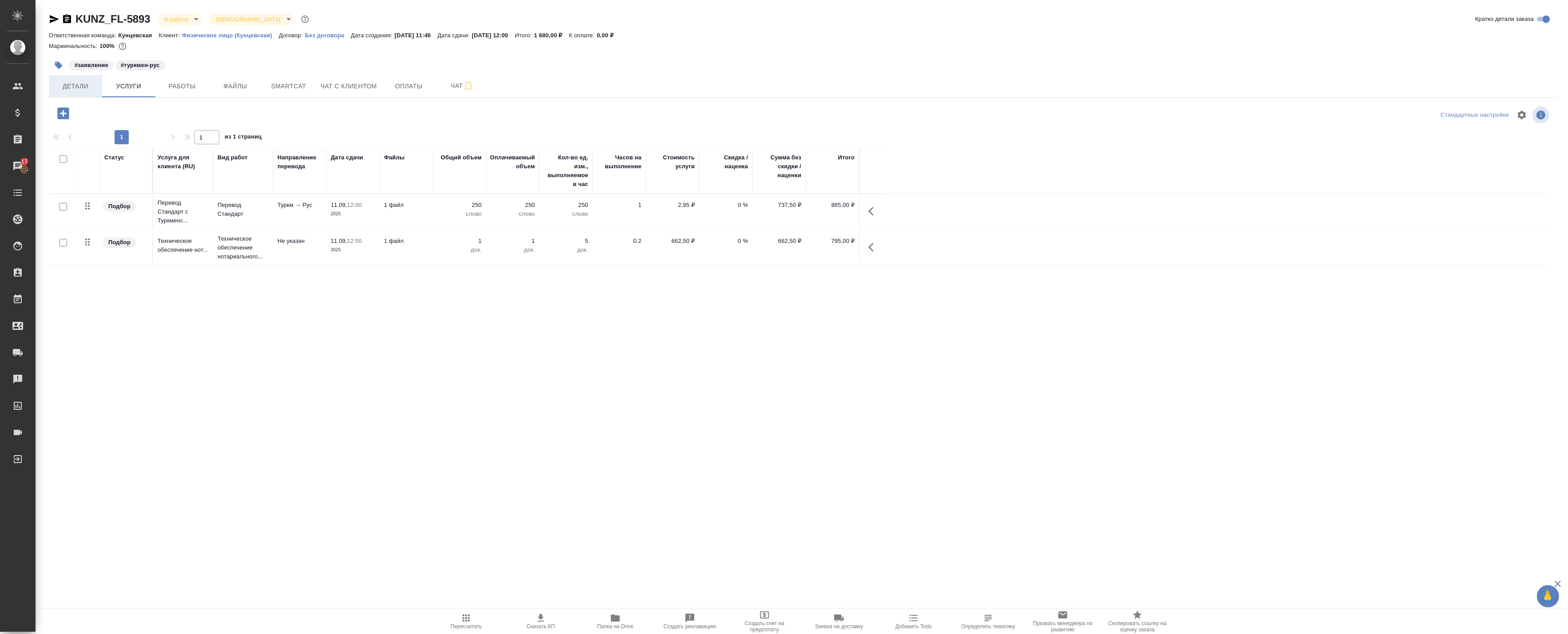
click at [74, 90] on span "Детали" at bounding box center [75, 86] width 43 height 11
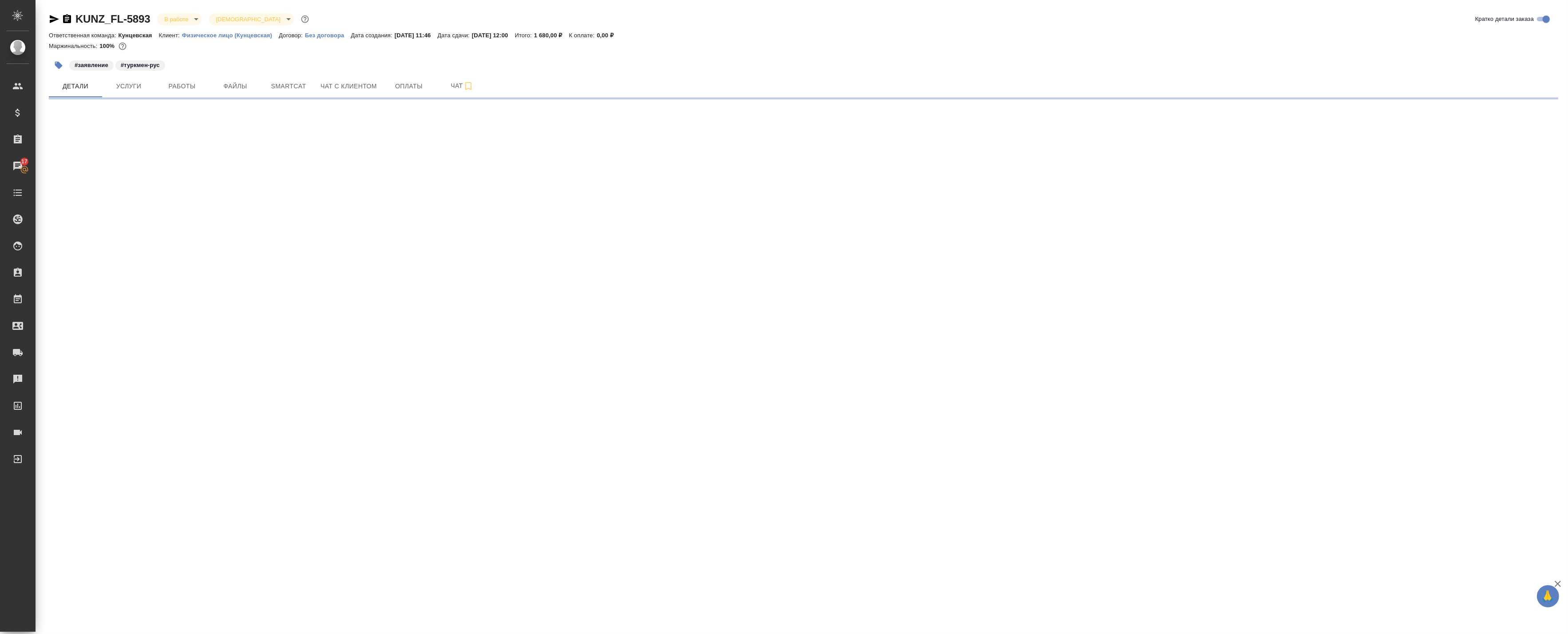
select select "RU"
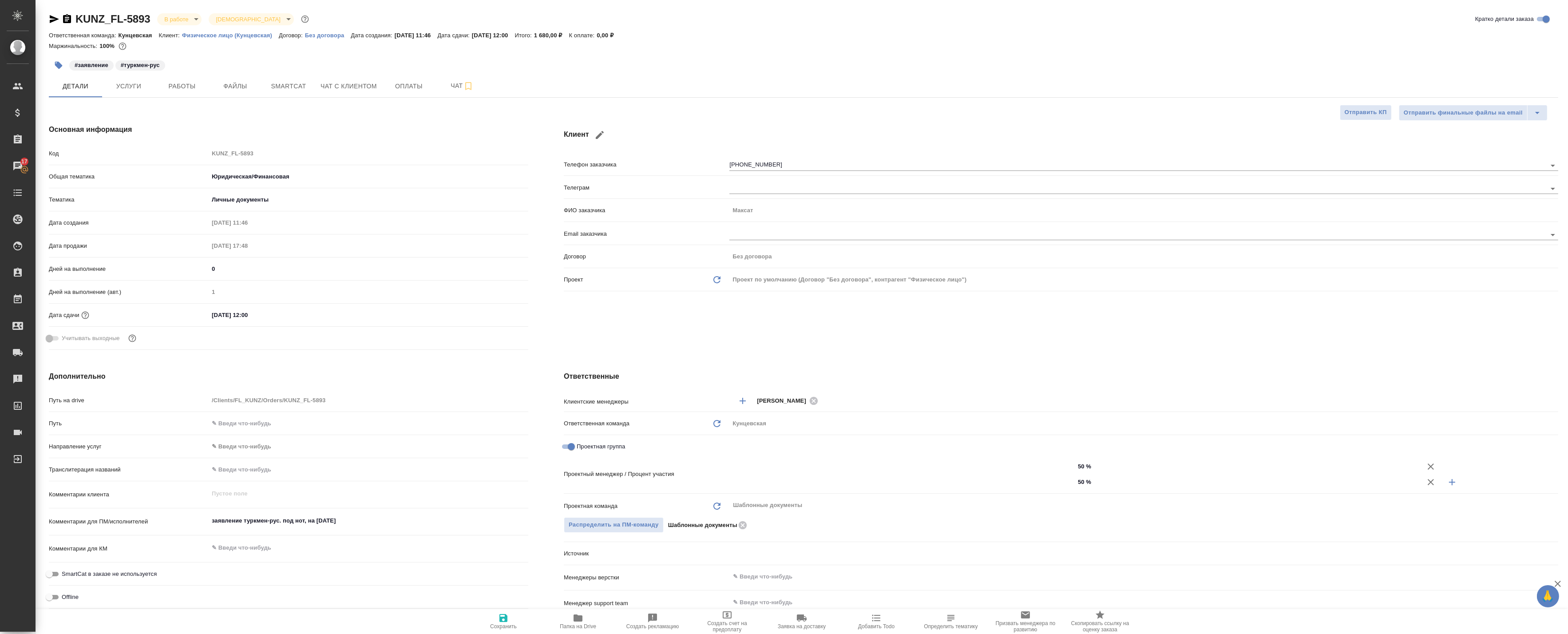
type textarea "x"
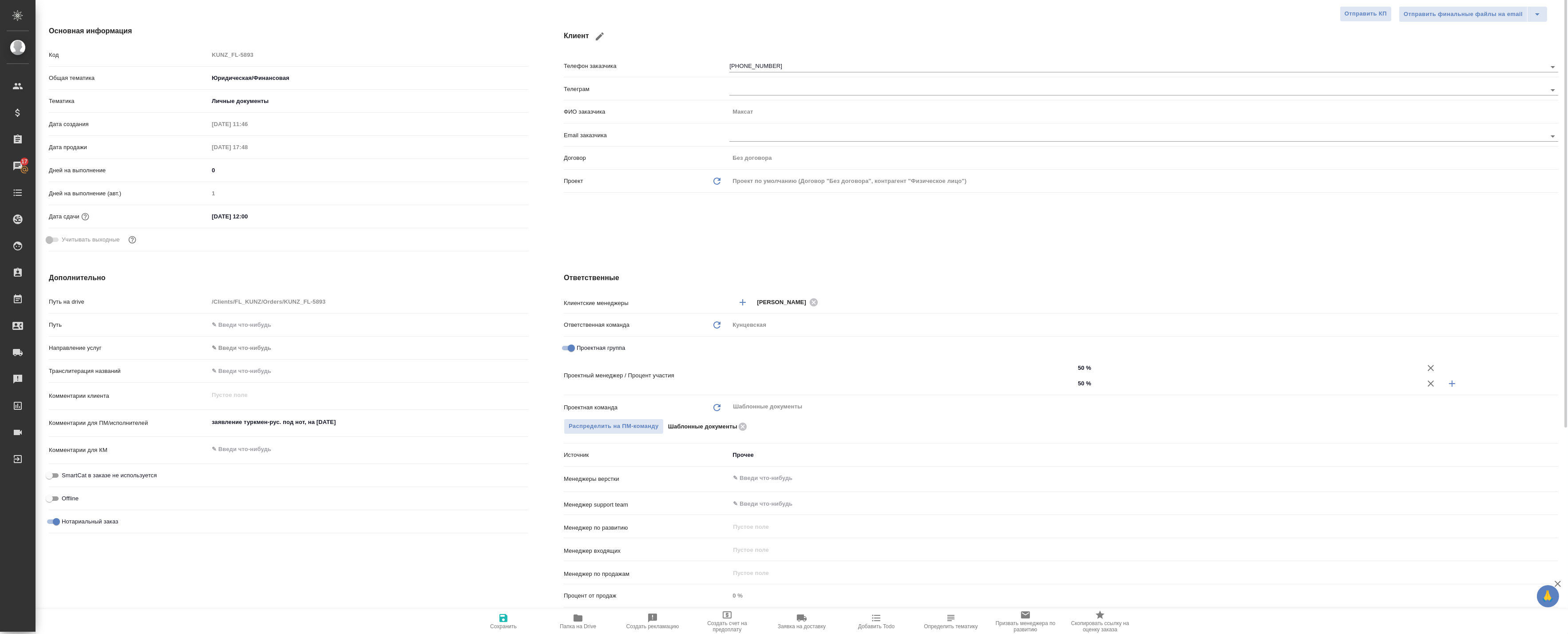
type input "Газизов Ринат"
type input "Chernova Anna"
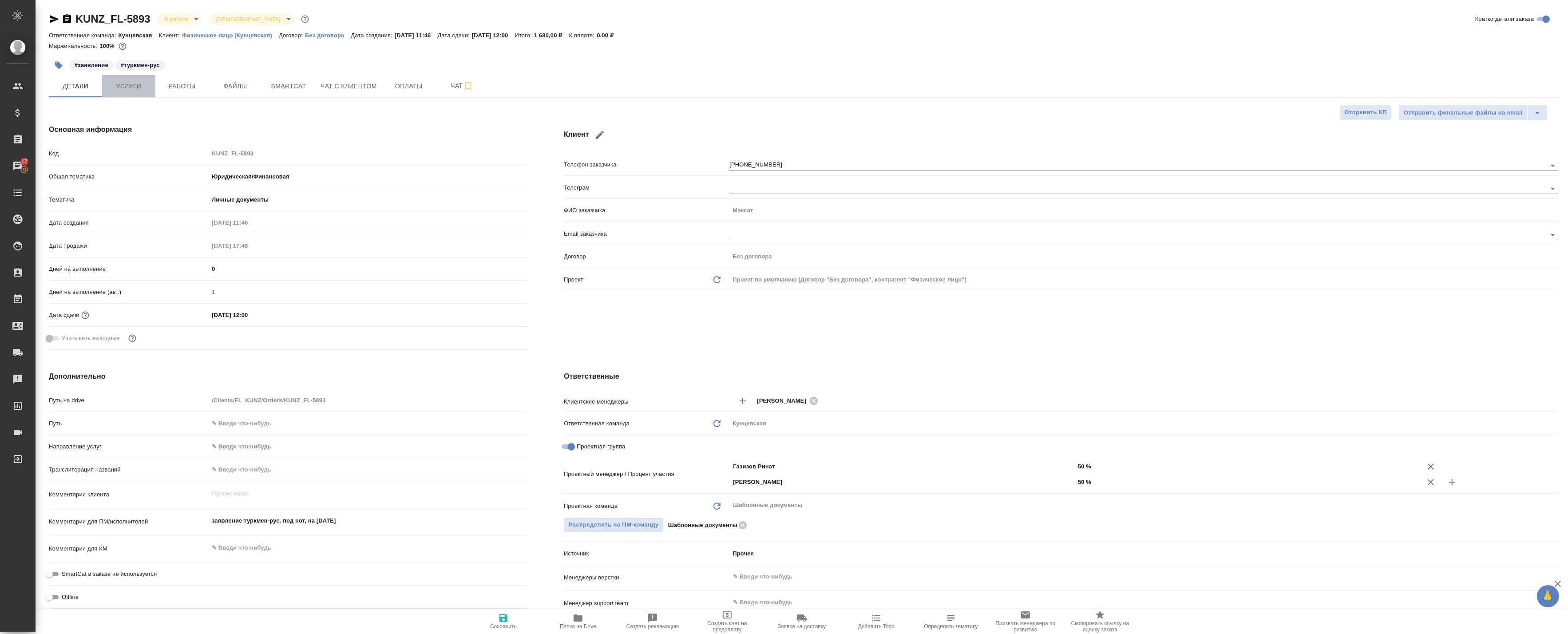
click at [139, 83] on span "Услуги" at bounding box center [128, 86] width 43 height 11
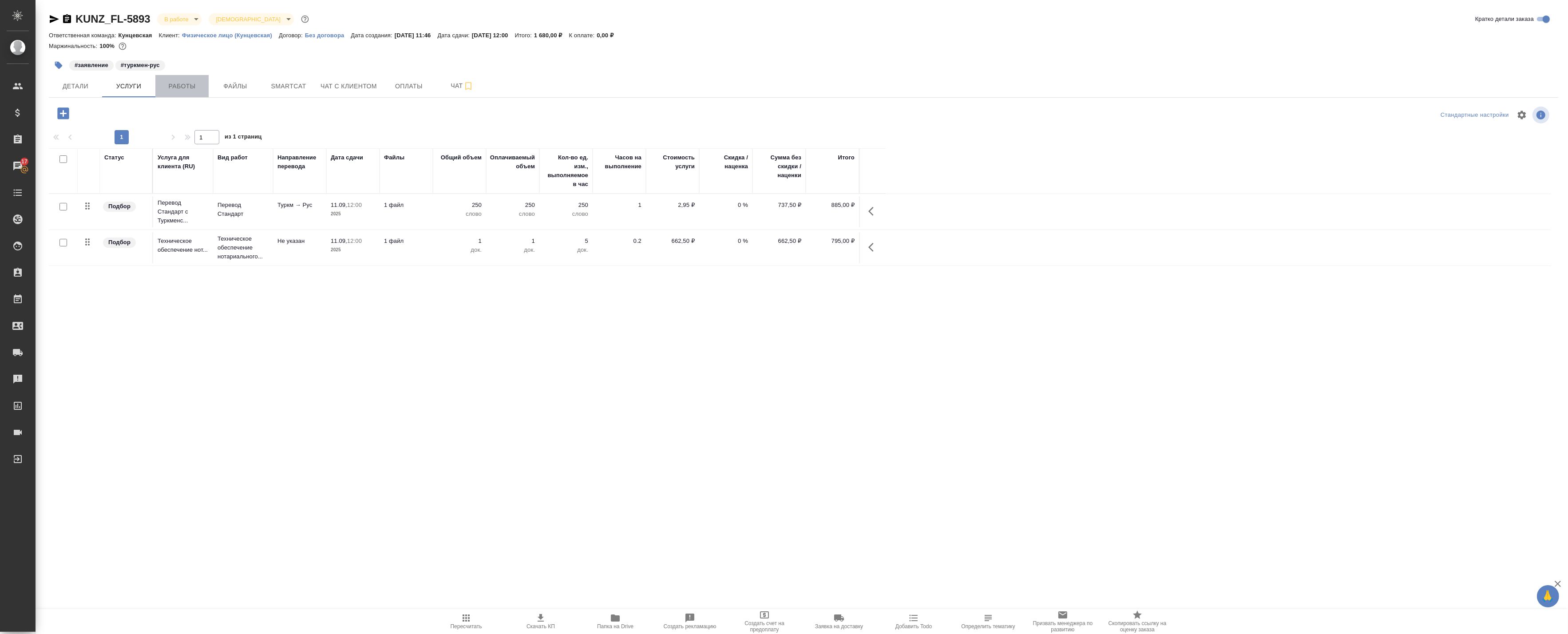
click at [179, 88] on span "Работы" at bounding box center [182, 86] width 43 height 11
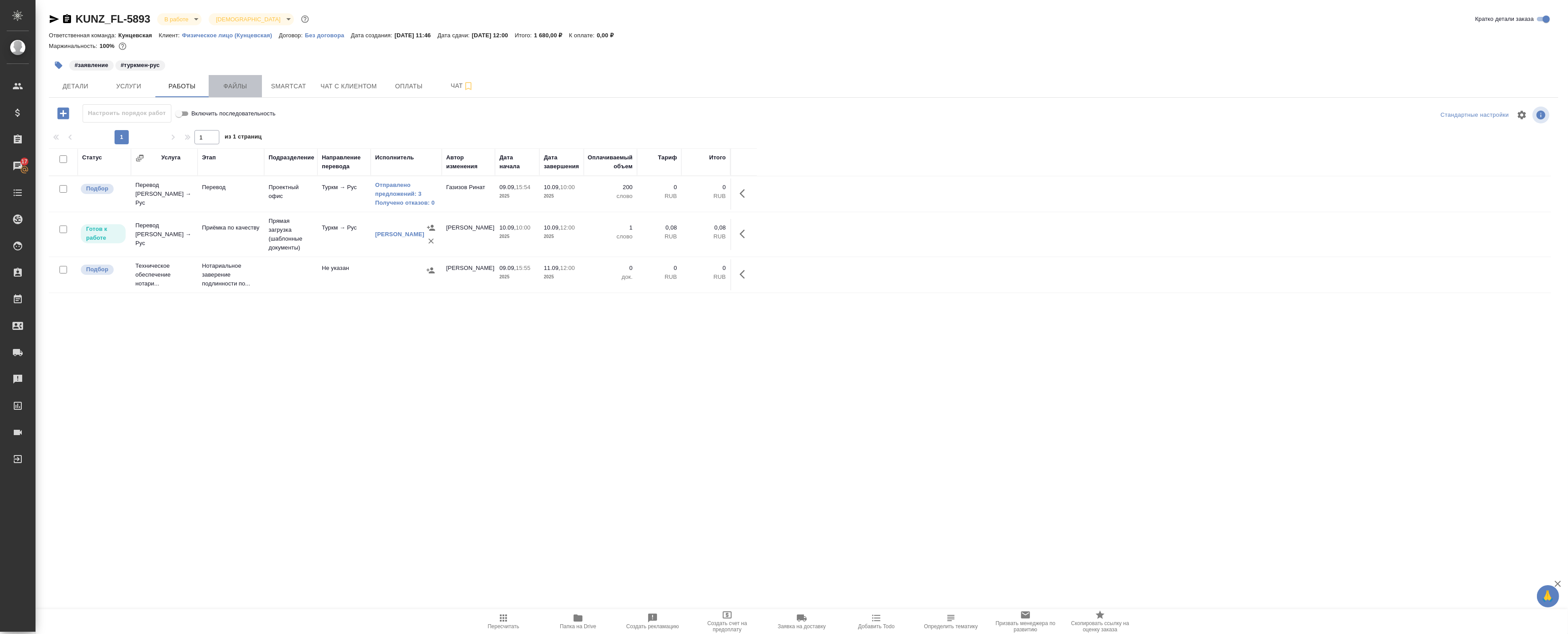
click at [247, 89] on span "Файлы" at bounding box center [236, 86] width 43 height 11
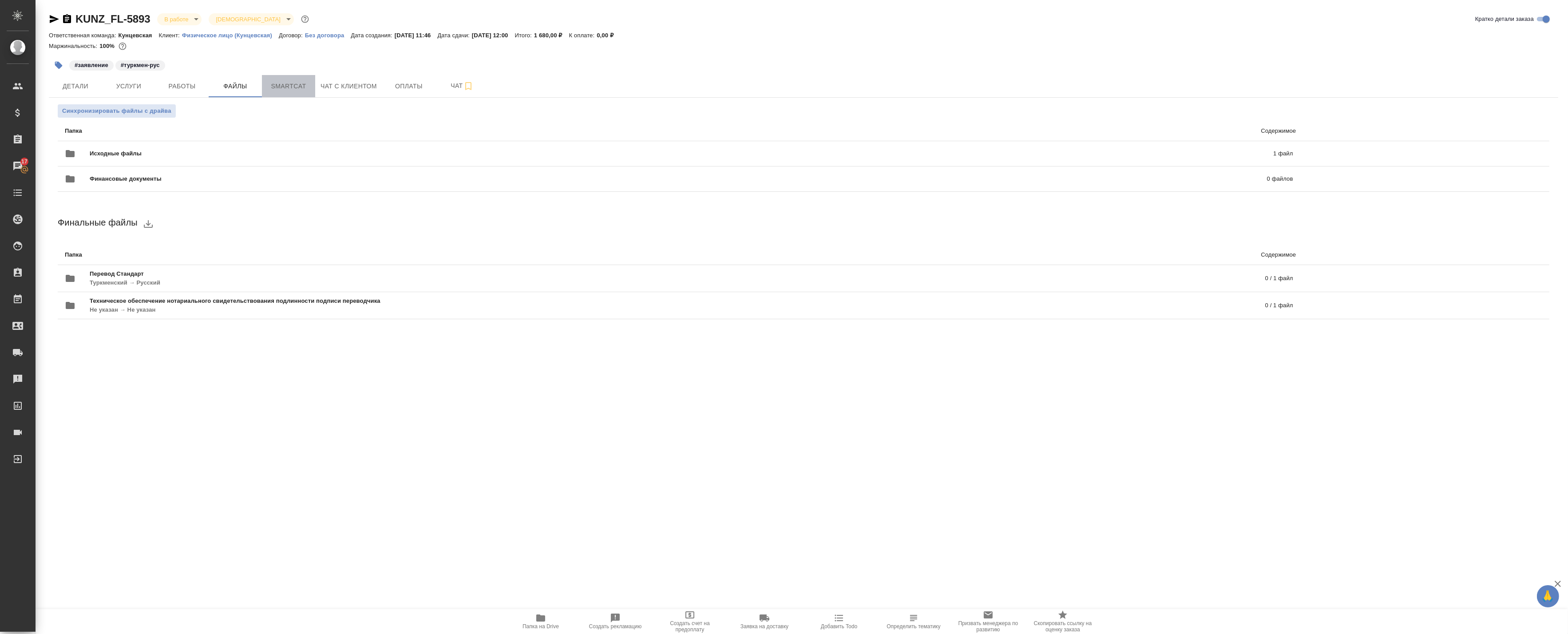
click at [310, 83] on button "Smartcat" at bounding box center [289, 86] width 54 height 22
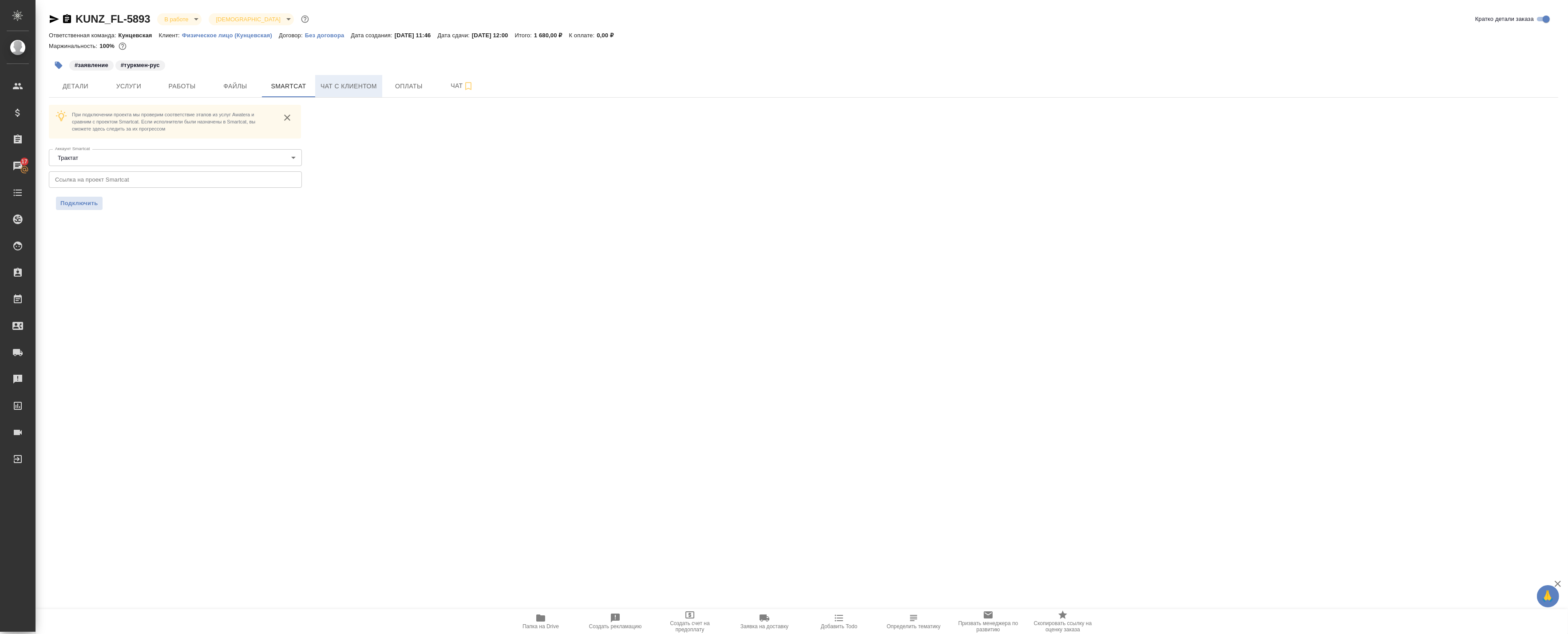
click at [337, 82] on span "Чат с клиентом" at bounding box center [349, 86] width 57 height 11
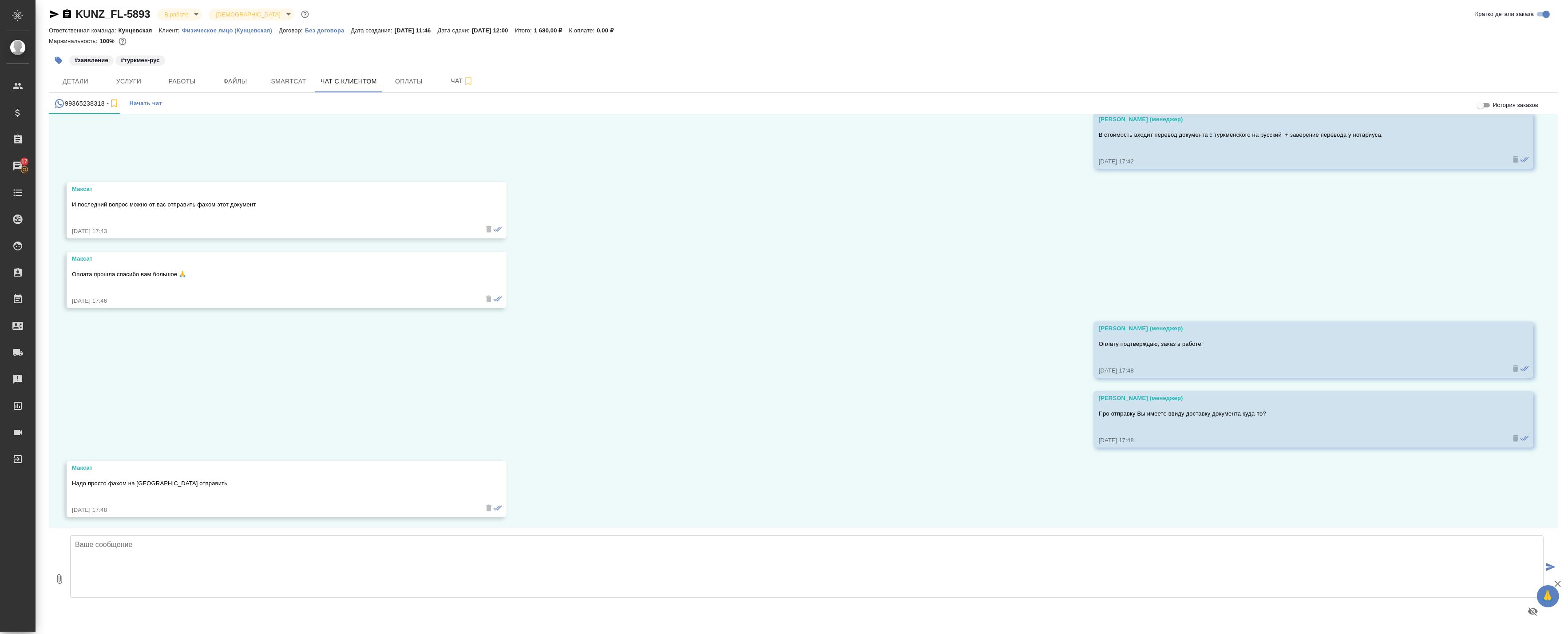
scroll to position [895, 0]
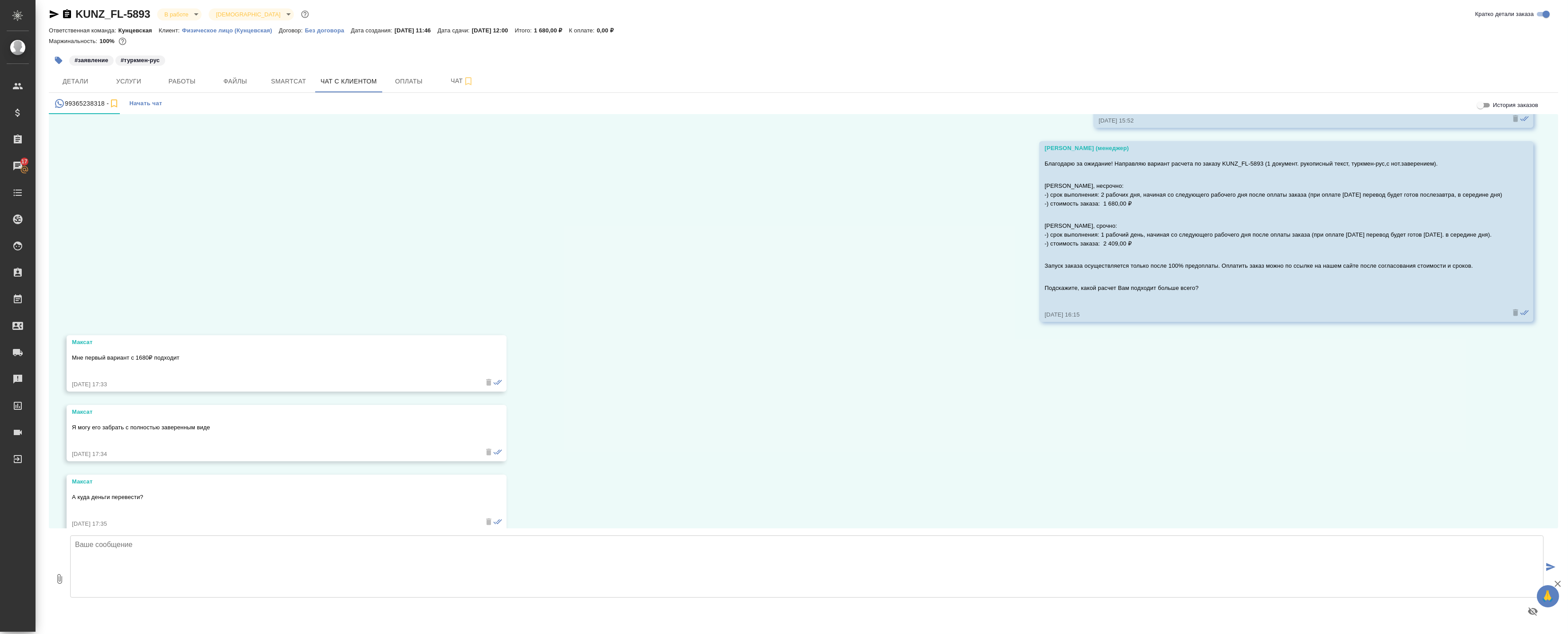
click at [1155, 256] on div "Благодарю за ожидание! Направляю вариант расчета по заказу KUNZ_FL-5893 (1 доку…" at bounding box center [1273, 231] width 458 height 149
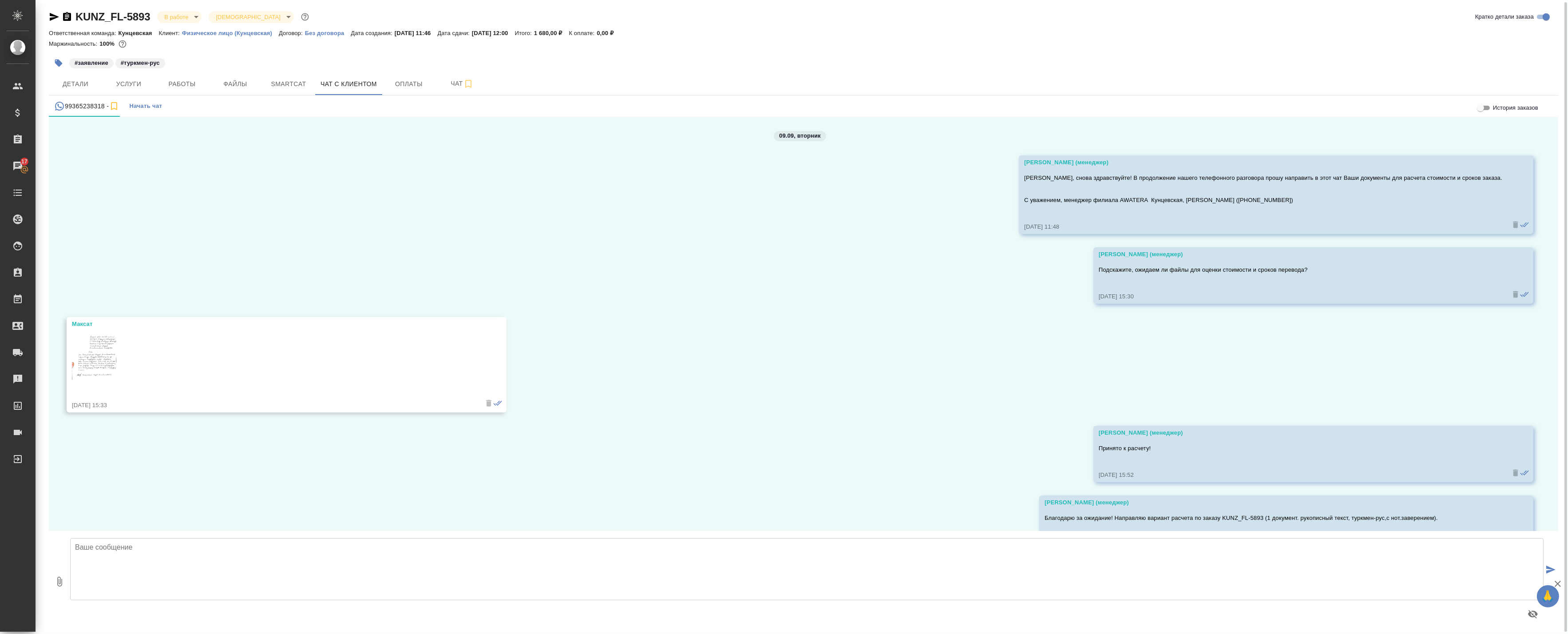
scroll to position [0, 0]
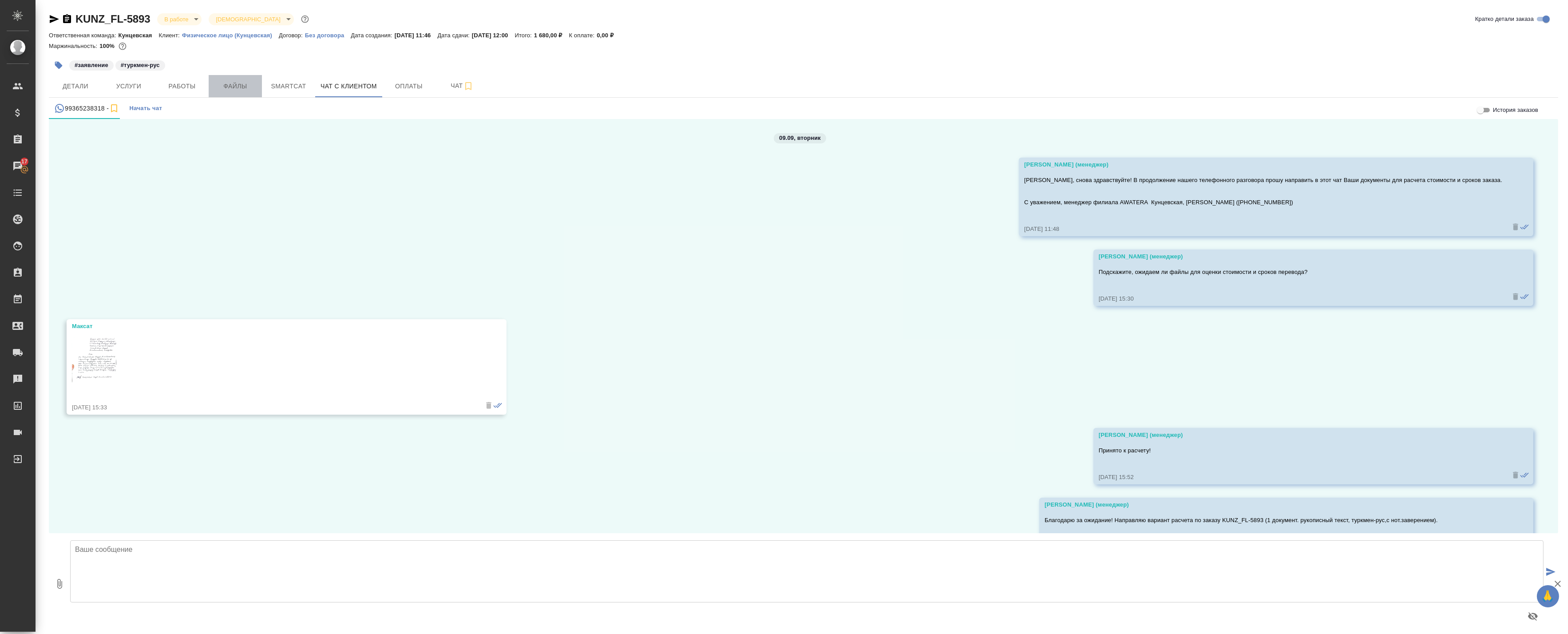
drag, startPoint x: 229, startPoint y: 85, endPoint x: 220, endPoint y: 81, distance: 9.8
click at [228, 82] on span "Файлы" at bounding box center [236, 86] width 43 height 11
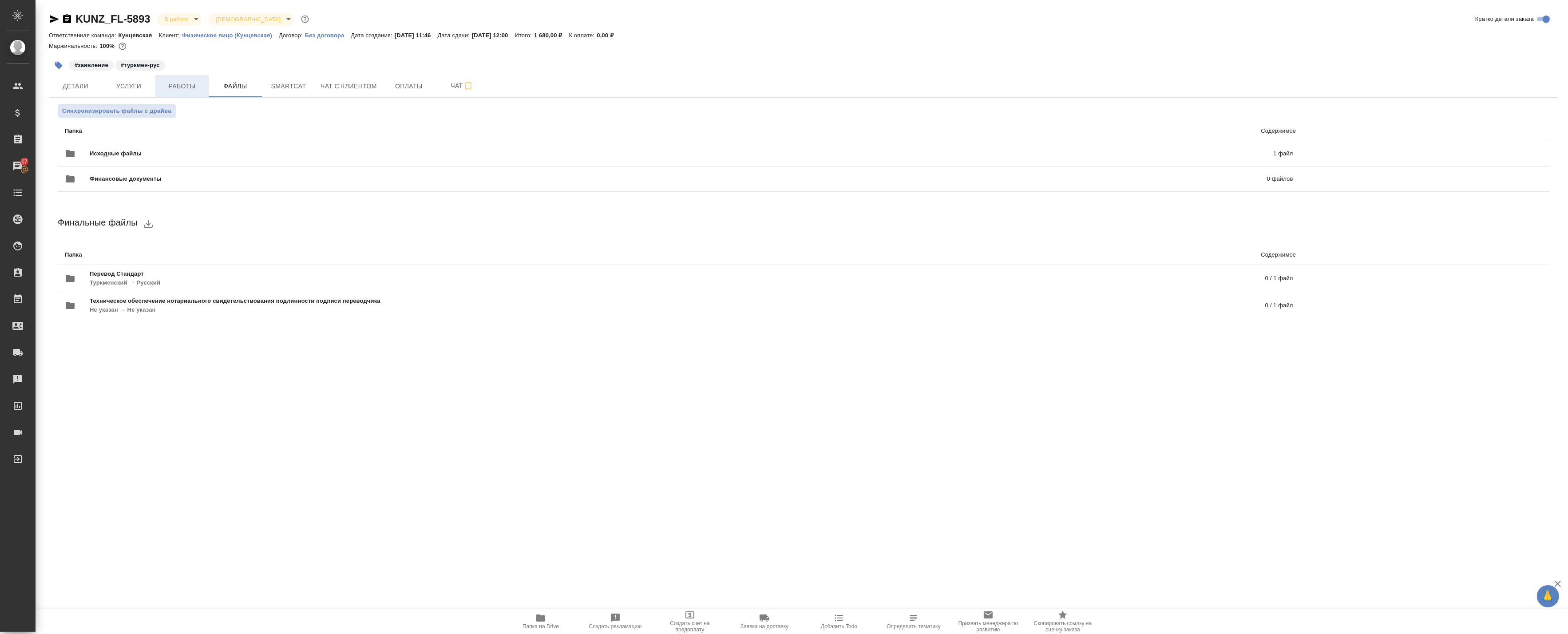
click at [188, 91] on button "Работы" at bounding box center [182, 86] width 54 height 22
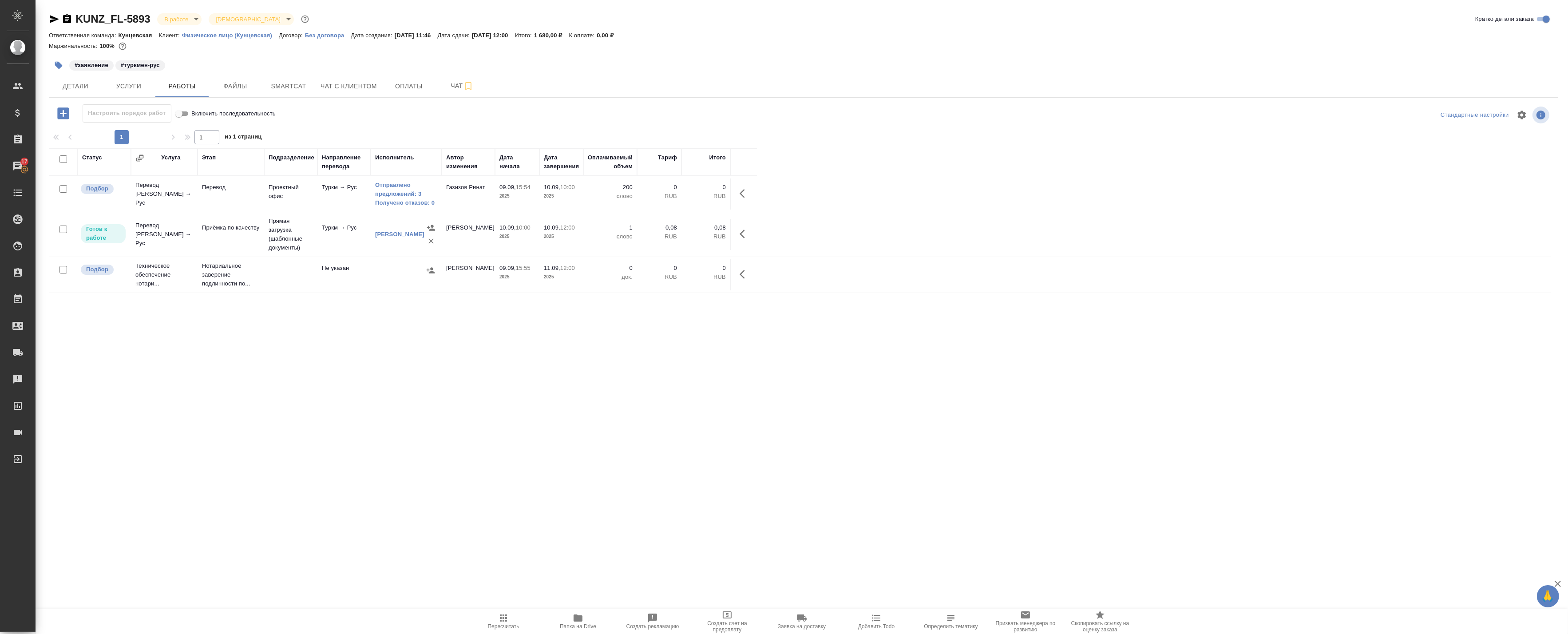
drag, startPoint x: 525, startPoint y: 33, endPoint x: 514, endPoint y: 37, distance: 11.7
click at [514, 37] on p "11.09.2025, 12:00" at bounding box center [493, 35] width 43 height 7
drag, startPoint x: 514, startPoint y: 37, endPoint x: 503, endPoint y: 58, distance: 23.7
click at [503, 58] on div "#заявление #туркмен-рус" at bounding box center [551, 65] width 1006 height 19
click at [178, 347] on div "Статус Услуга Этап Подразделение Направление перевода Исполнитель Автор изменен…" at bounding box center [800, 348] width 1502 height 400
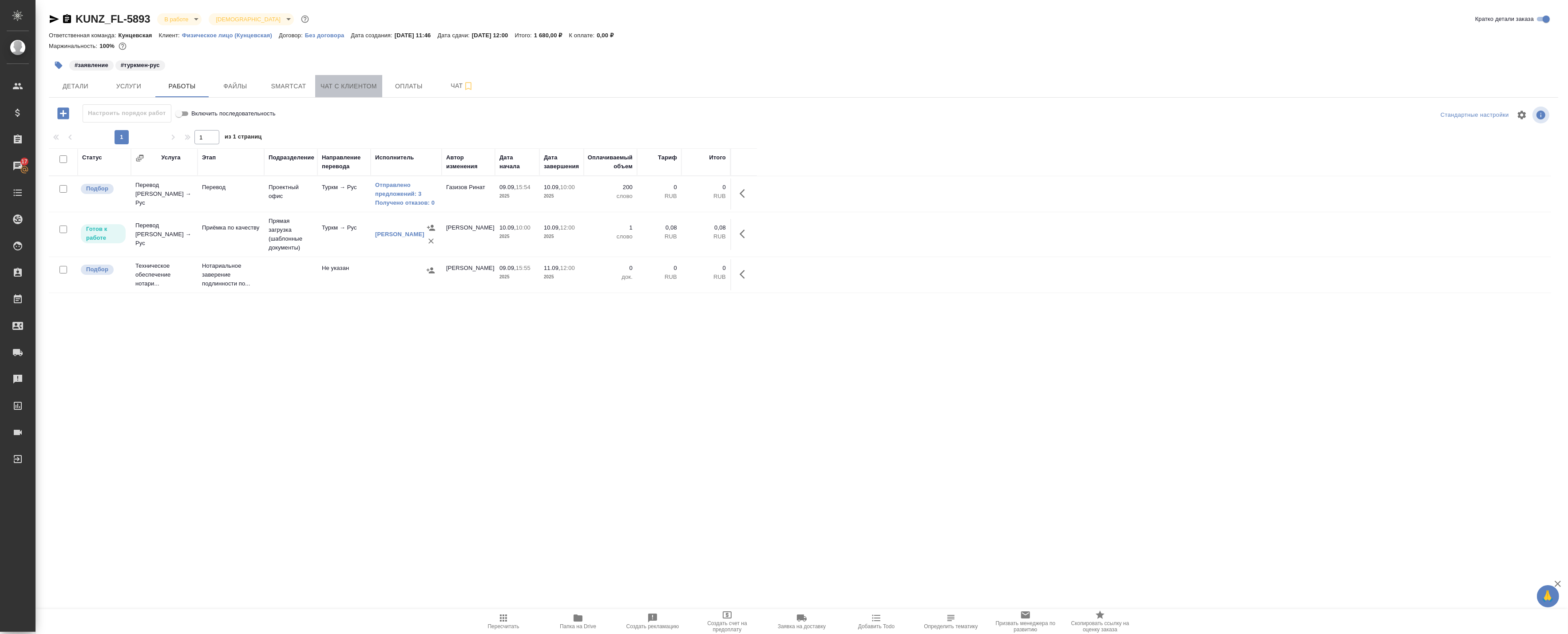
click at [359, 93] on button "Чат с клиентом" at bounding box center [349, 86] width 67 height 22
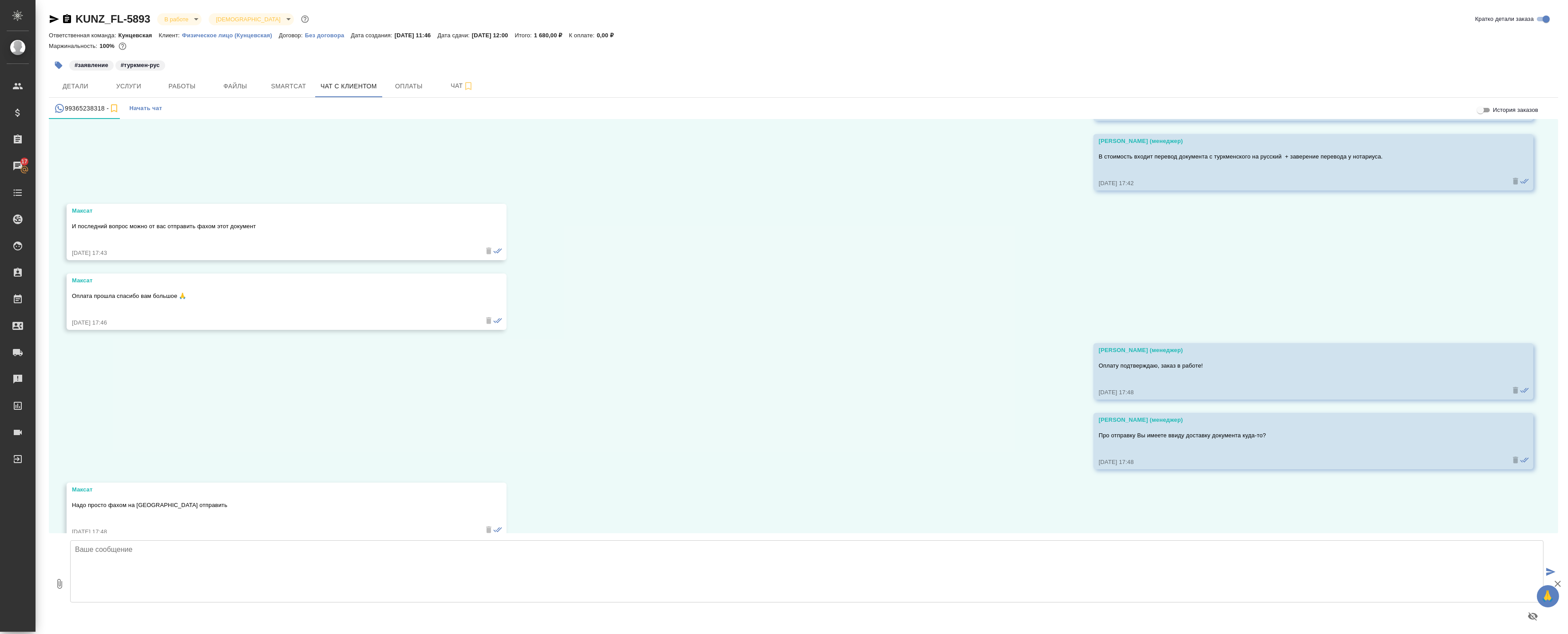
scroll to position [895, 0]
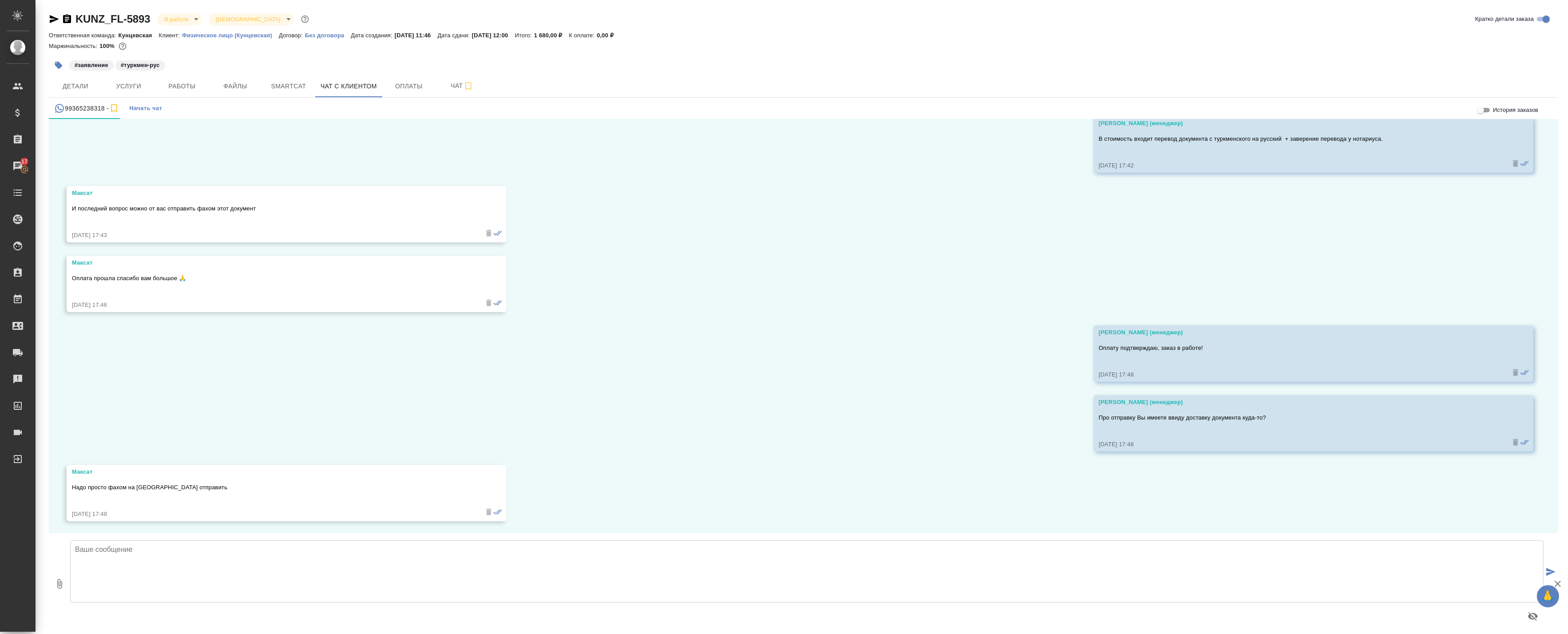
click at [229, 74] on div "#заявление #туркмен-рус" at bounding box center [551, 65] width 1006 height 19
click at [227, 86] on span "Файлы" at bounding box center [236, 86] width 43 height 11
click at [188, 83] on span "Работы" at bounding box center [182, 86] width 43 height 11
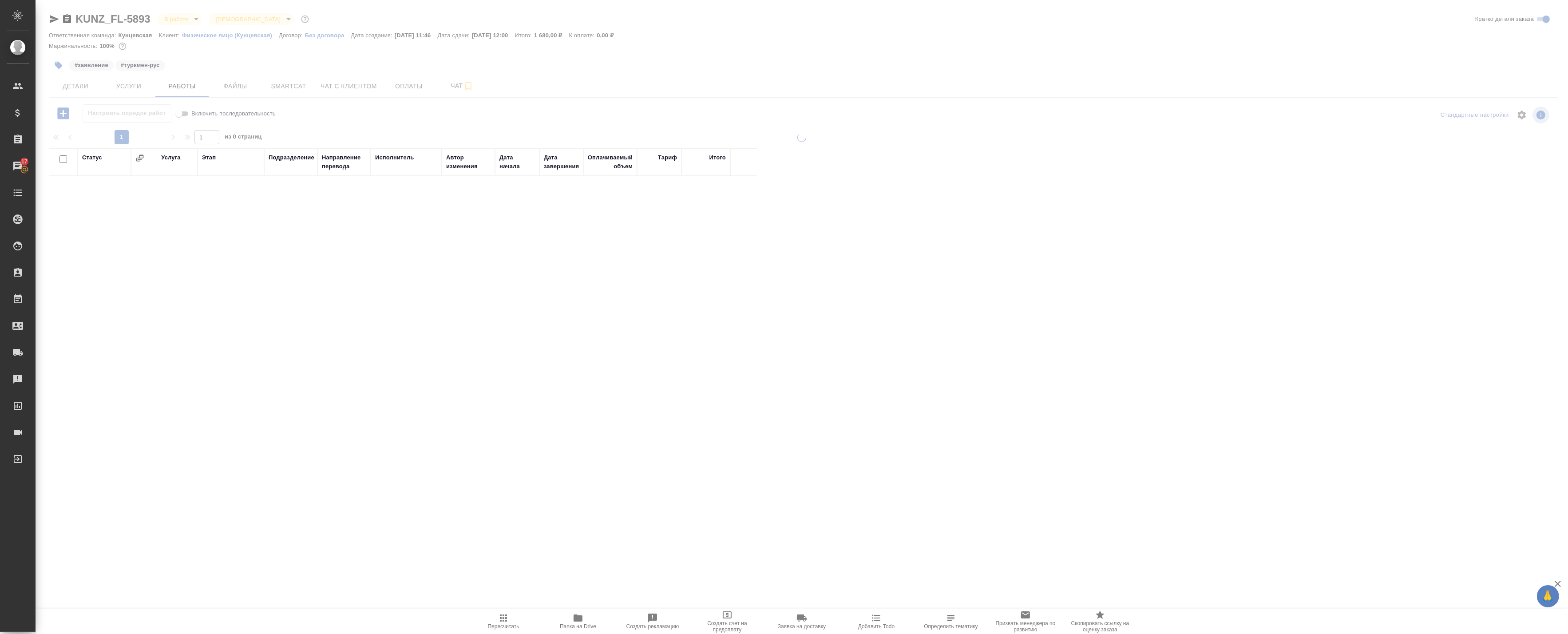
click at [148, 83] on div at bounding box center [802, 285] width 1533 height 571
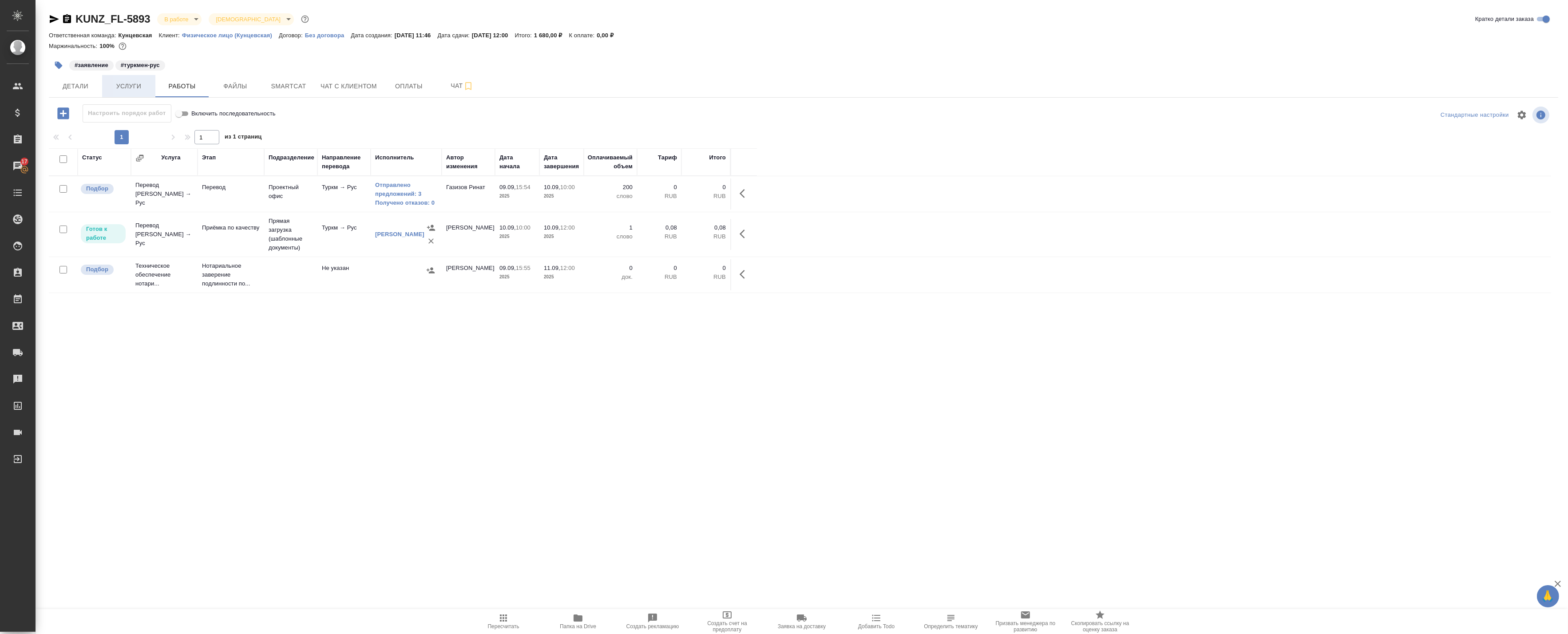
click at [147, 83] on span "Услуги" at bounding box center [128, 86] width 43 height 11
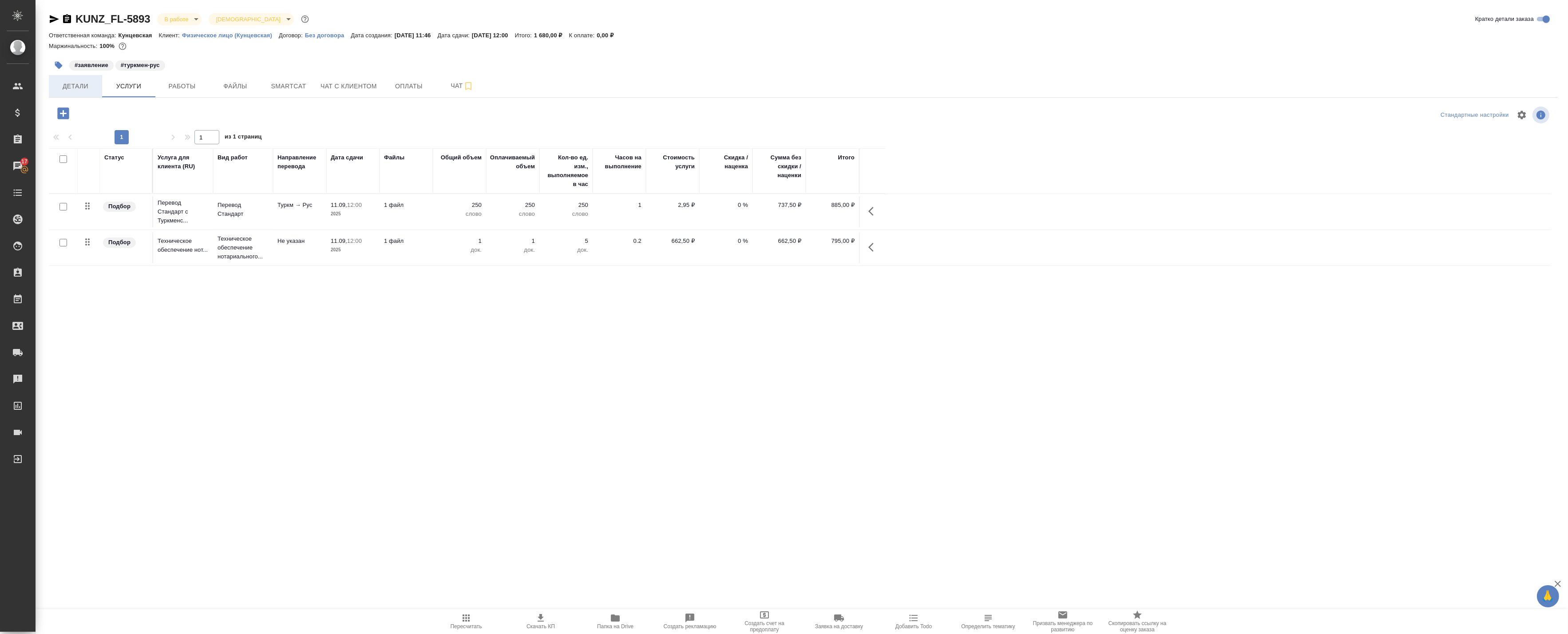
click at [68, 86] on span "Детали" at bounding box center [75, 86] width 43 height 11
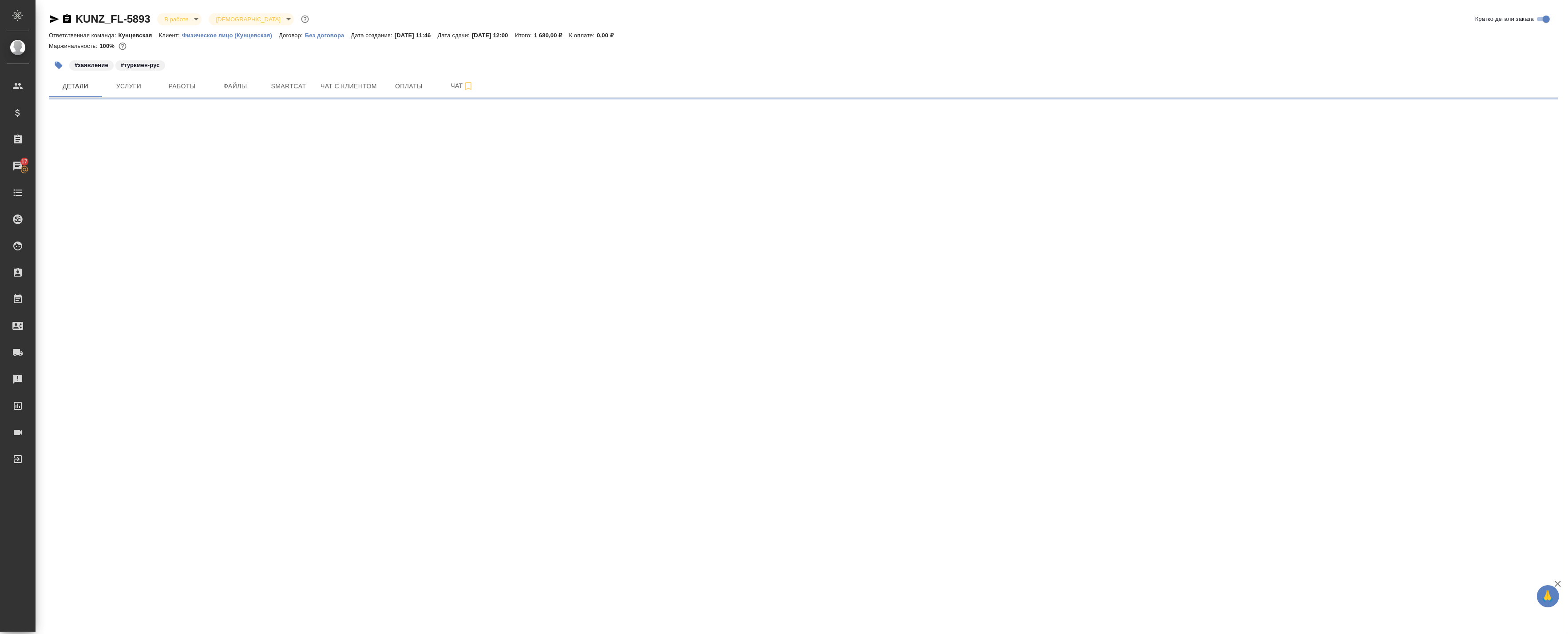
select select "RU"
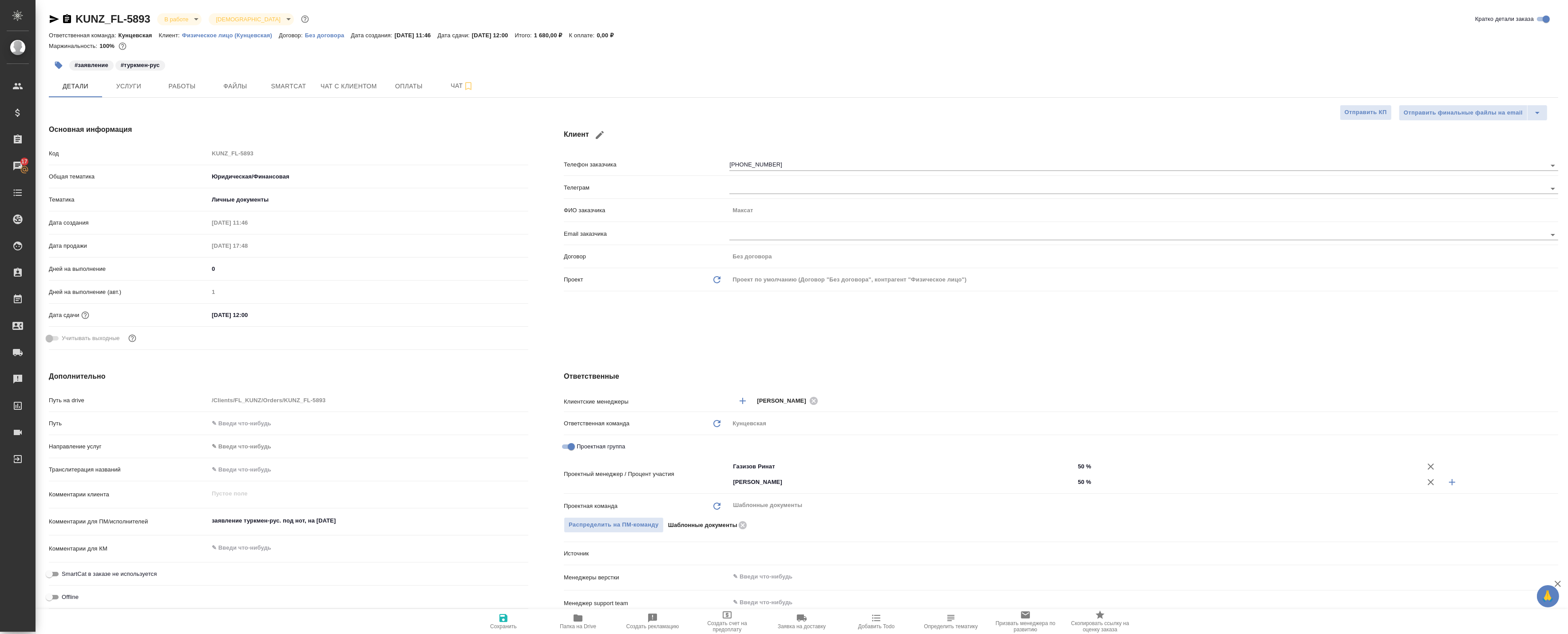
type textarea "x"
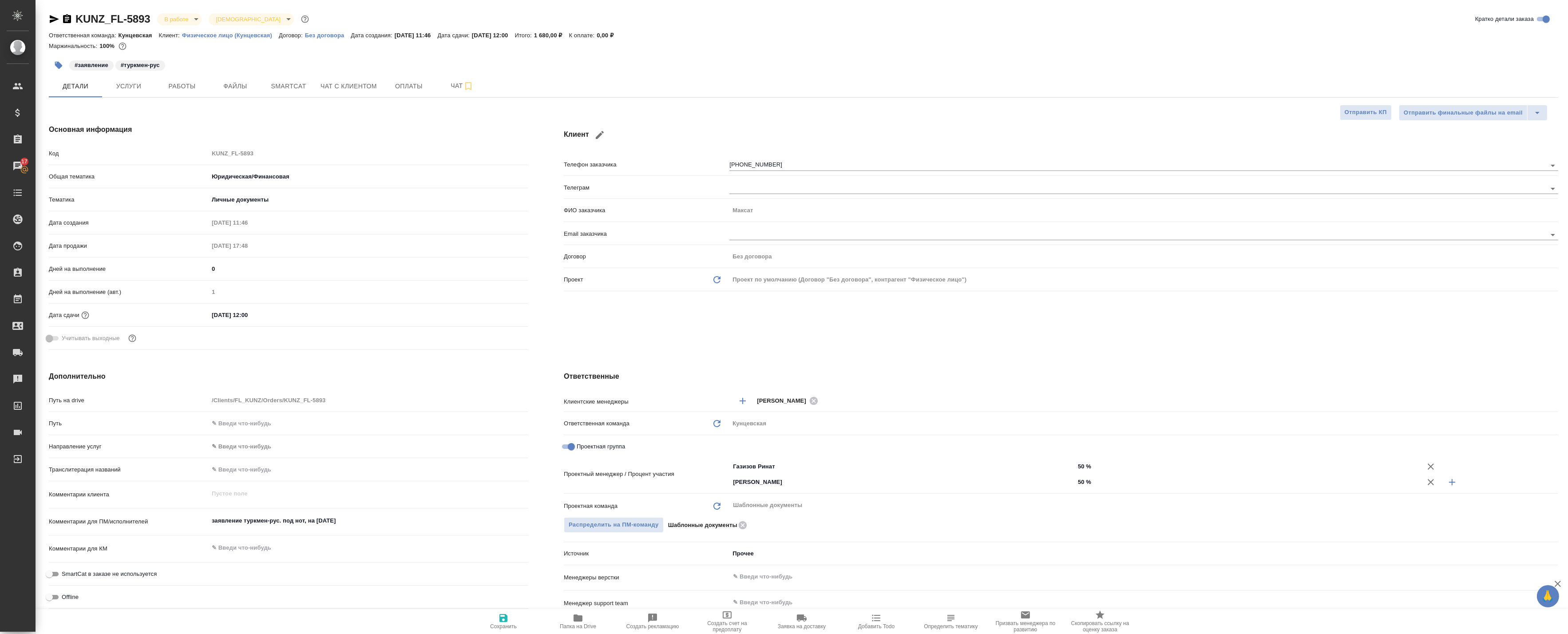
type textarea "x"
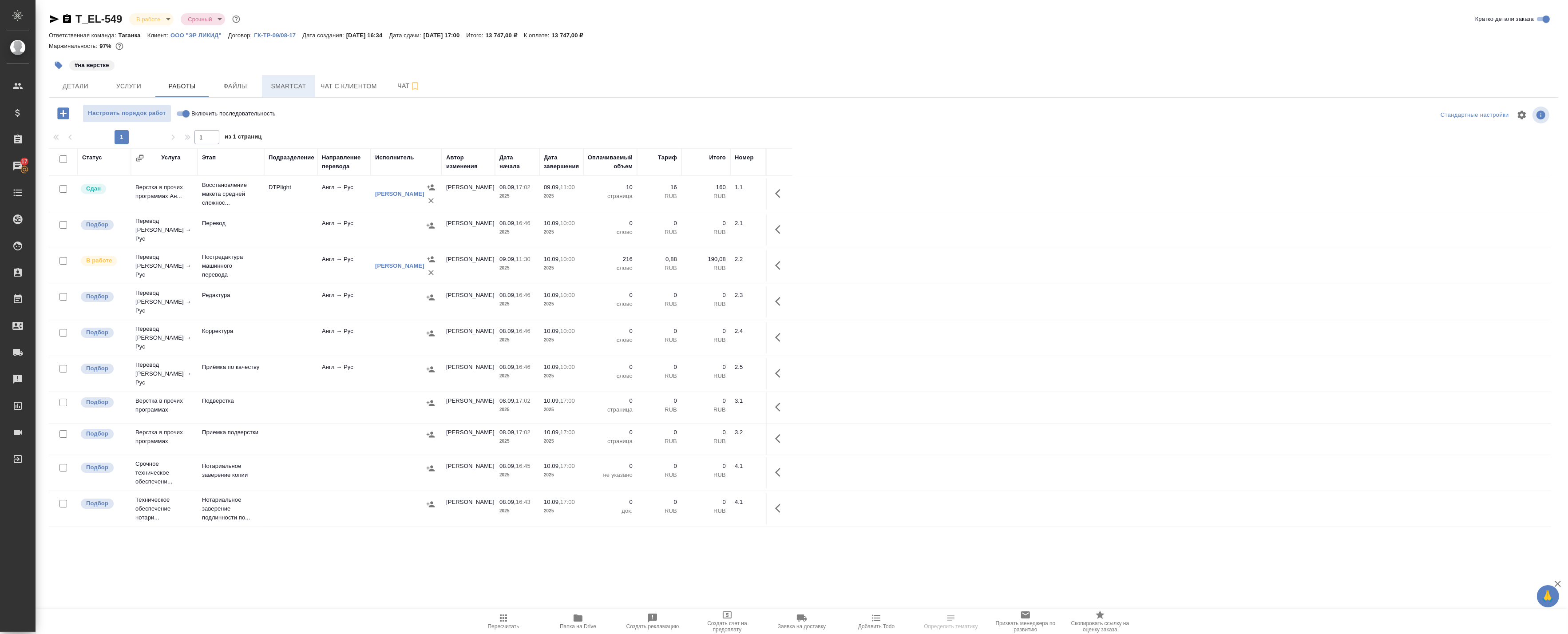
click at [286, 86] on span "Smartcat" at bounding box center [289, 86] width 43 height 11
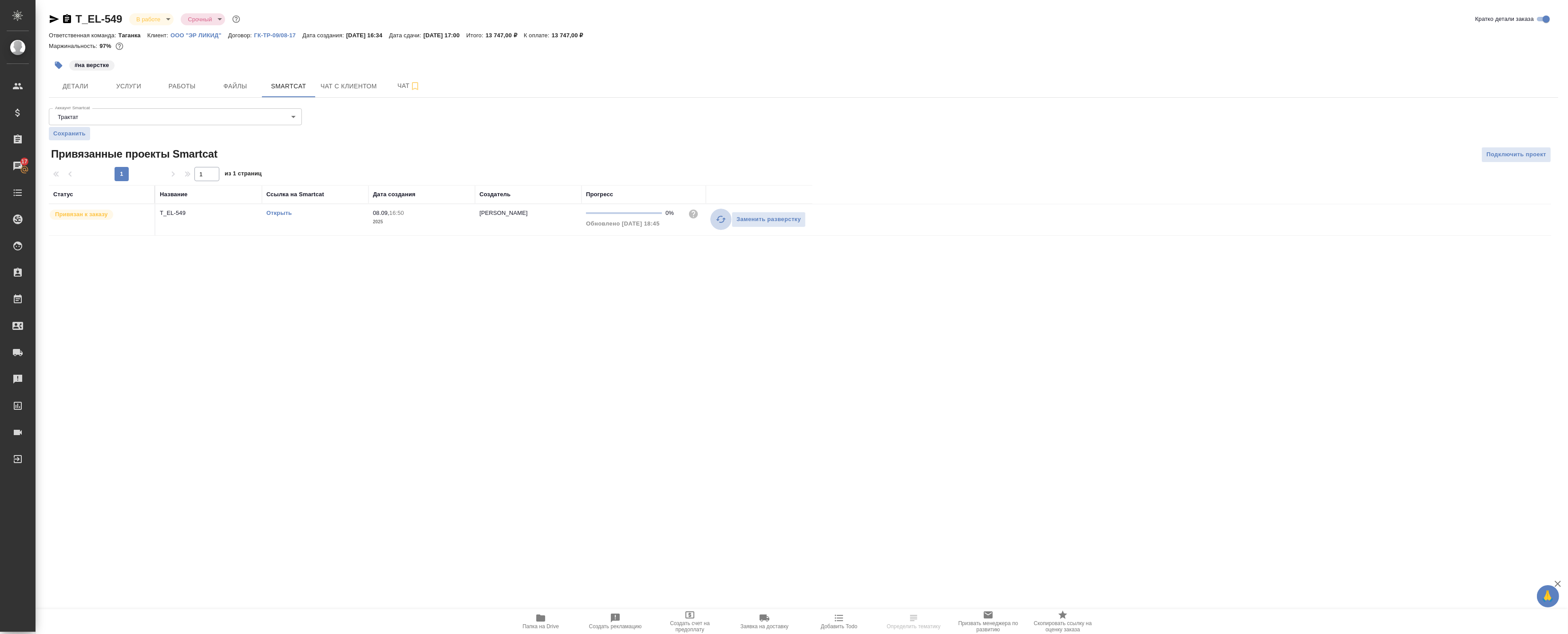
click at [718, 220] on icon "button" at bounding box center [721, 220] width 11 height 11
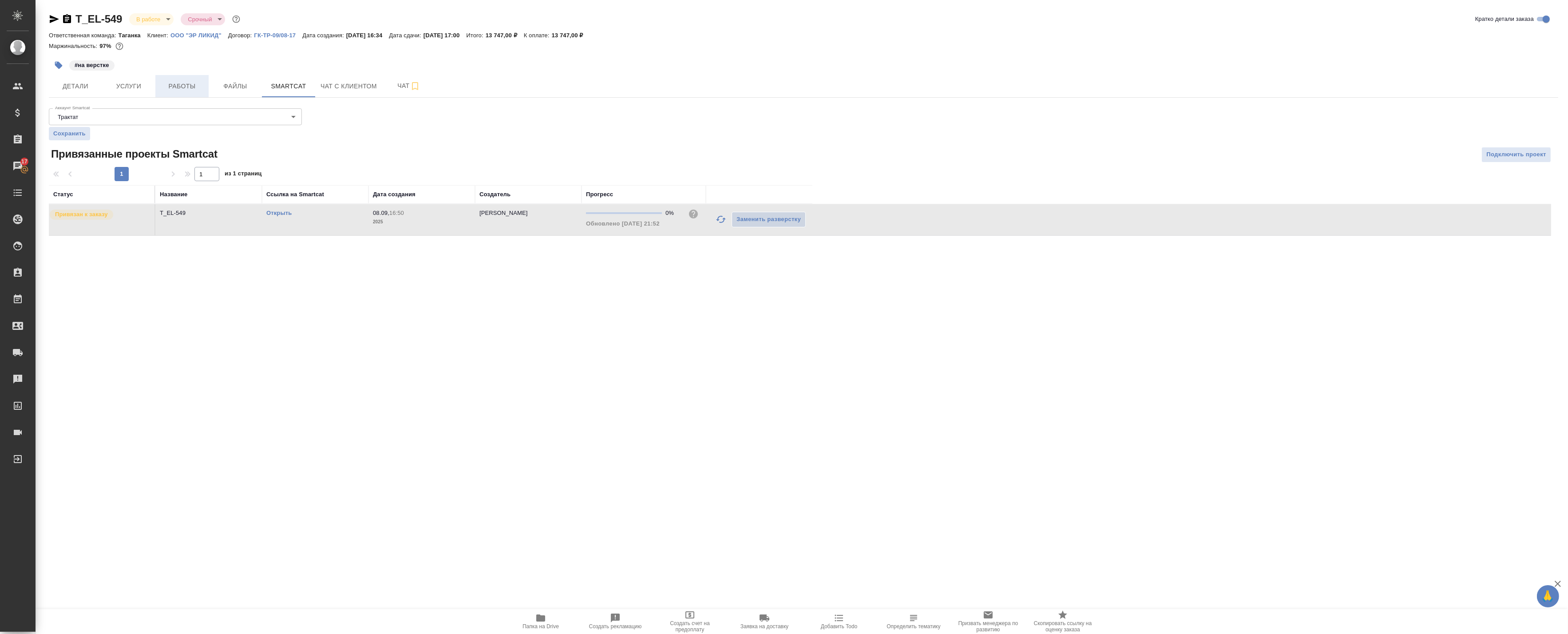
click at [168, 77] on button "Работы" at bounding box center [182, 86] width 54 height 22
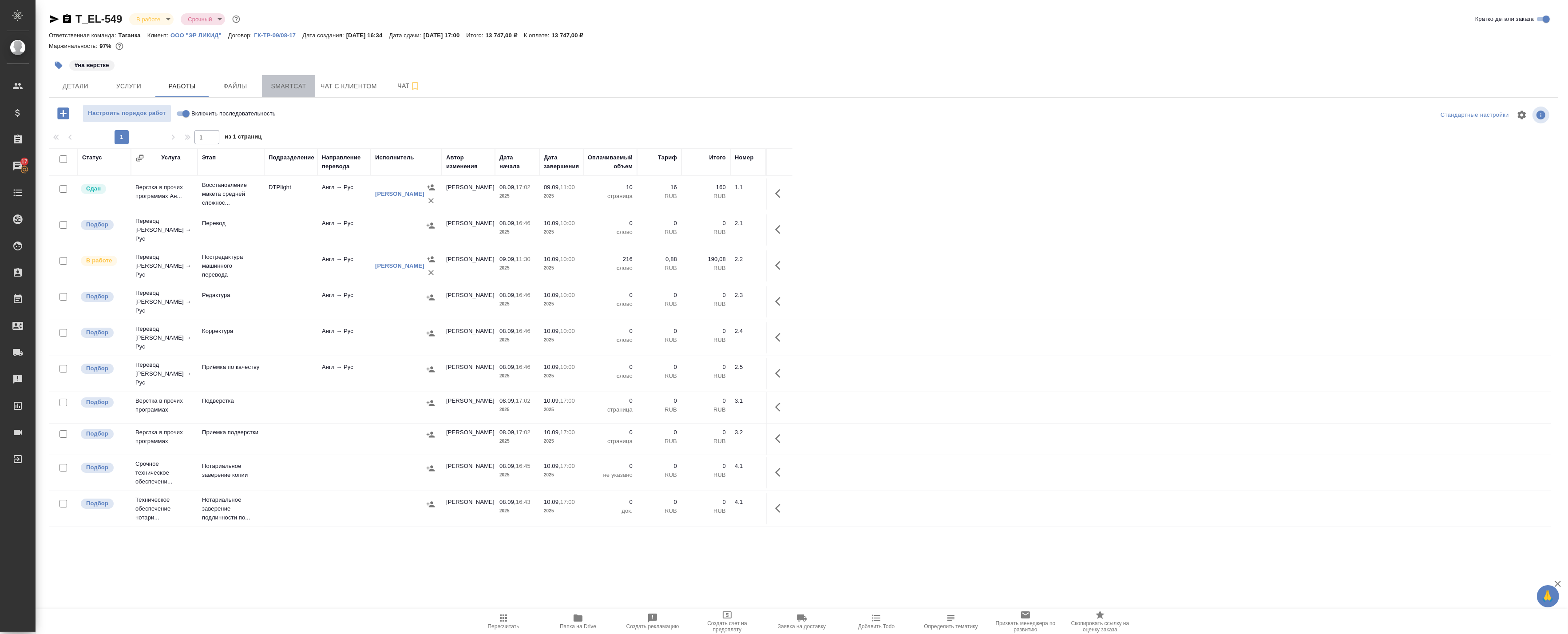
click at [275, 86] on span "Smartcat" at bounding box center [289, 86] width 43 height 11
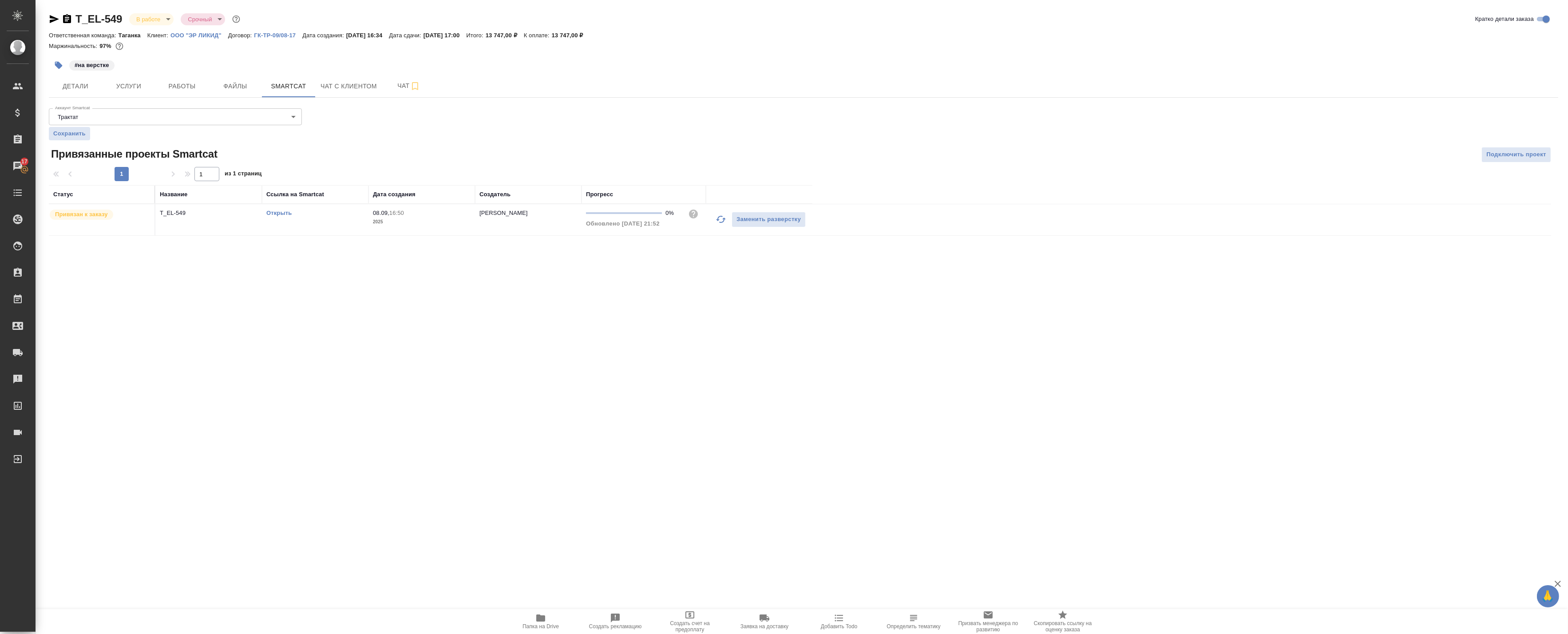
click at [279, 211] on link "Открыть" at bounding box center [279, 213] width 26 height 7
click at [205, 80] on button "Работы" at bounding box center [182, 86] width 54 height 22
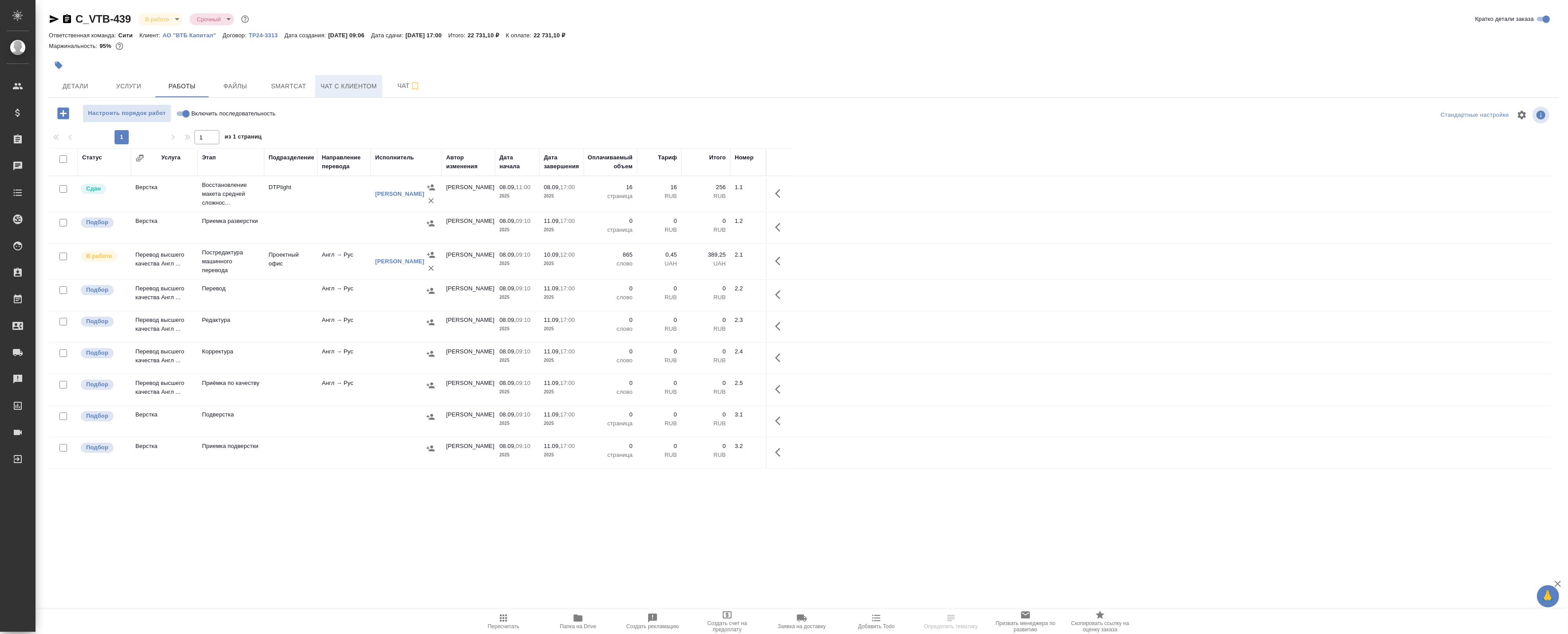
click at [317, 85] on button "Чат с клиентом" at bounding box center [349, 86] width 67 height 22
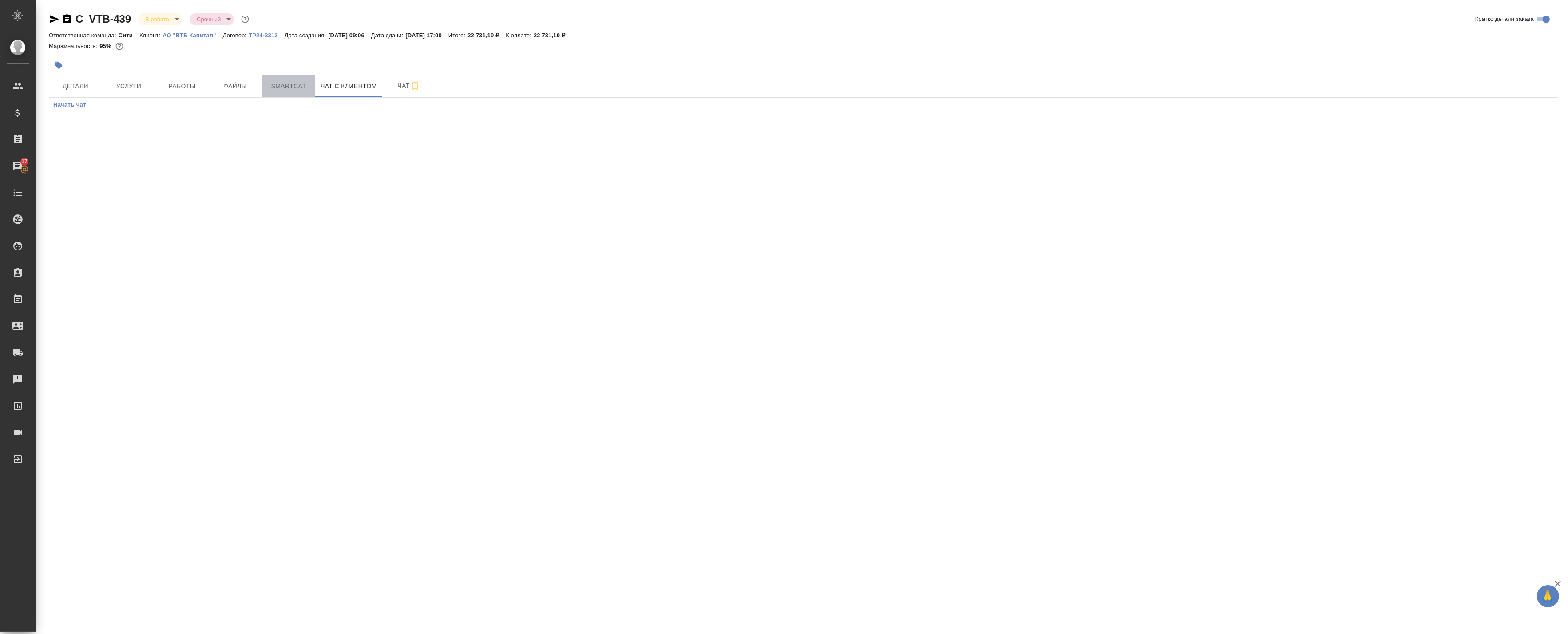
click at [293, 86] on span "Smartcat" at bounding box center [289, 86] width 43 height 11
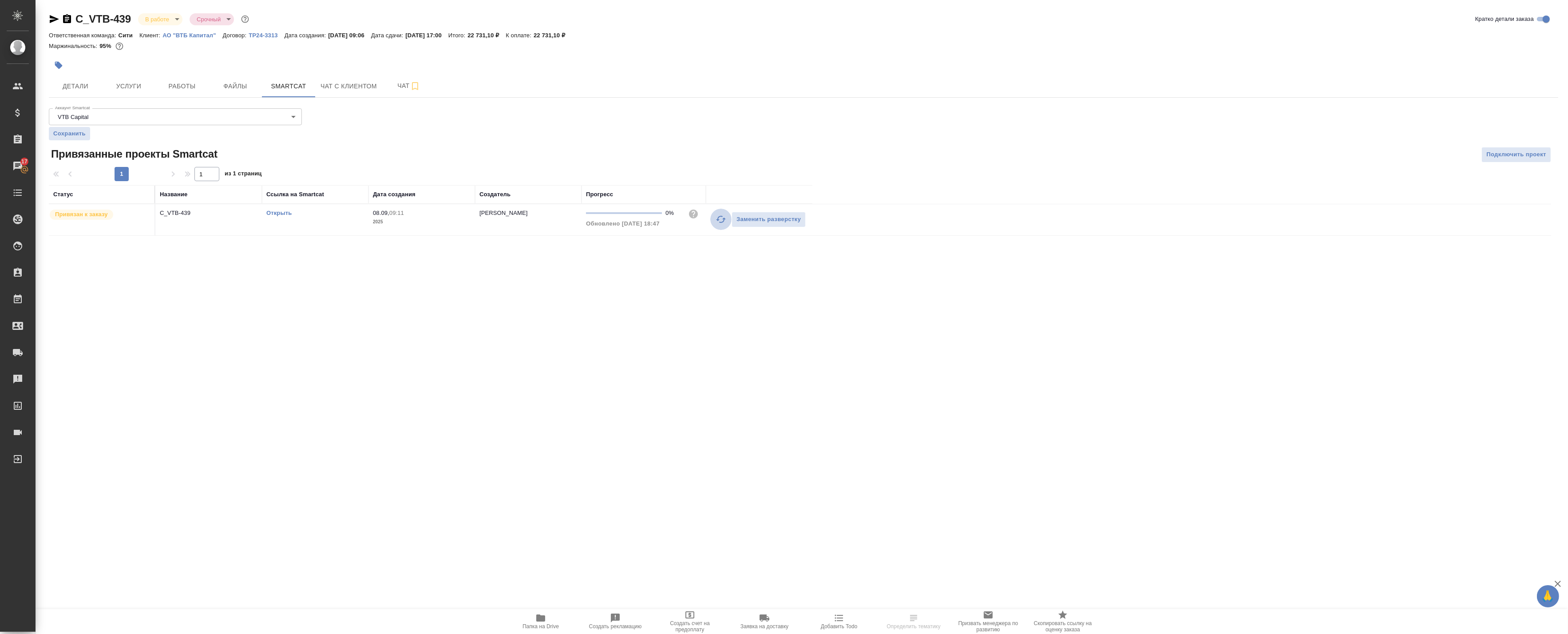
click at [723, 222] on icon "button" at bounding box center [721, 219] width 10 height 7
